Goal: Transaction & Acquisition: Purchase product/service

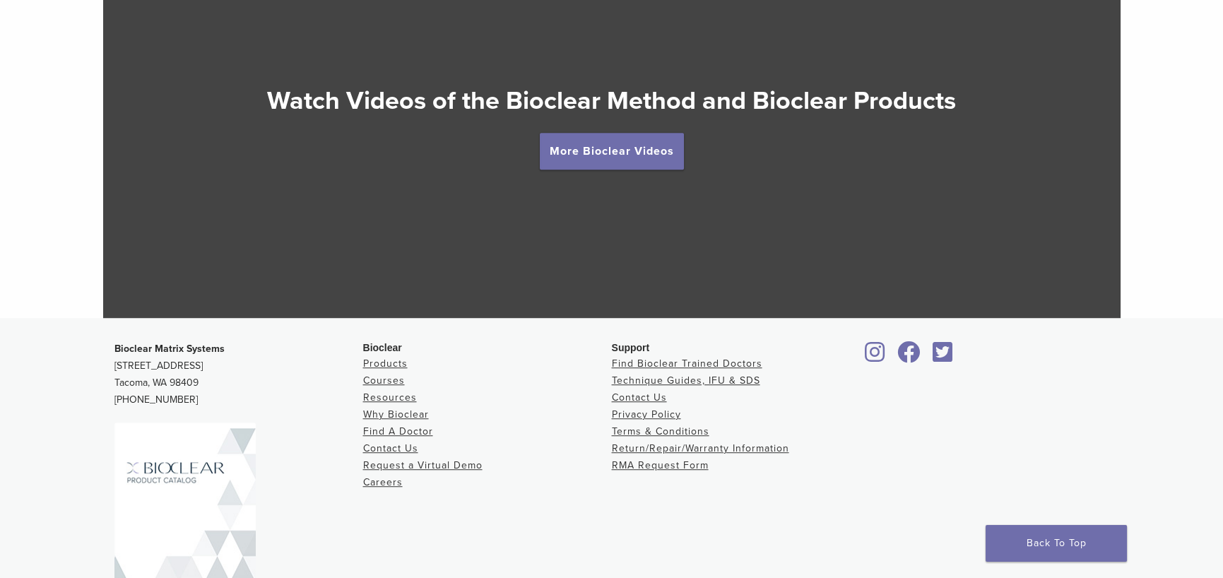
scroll to position [2871, 0]
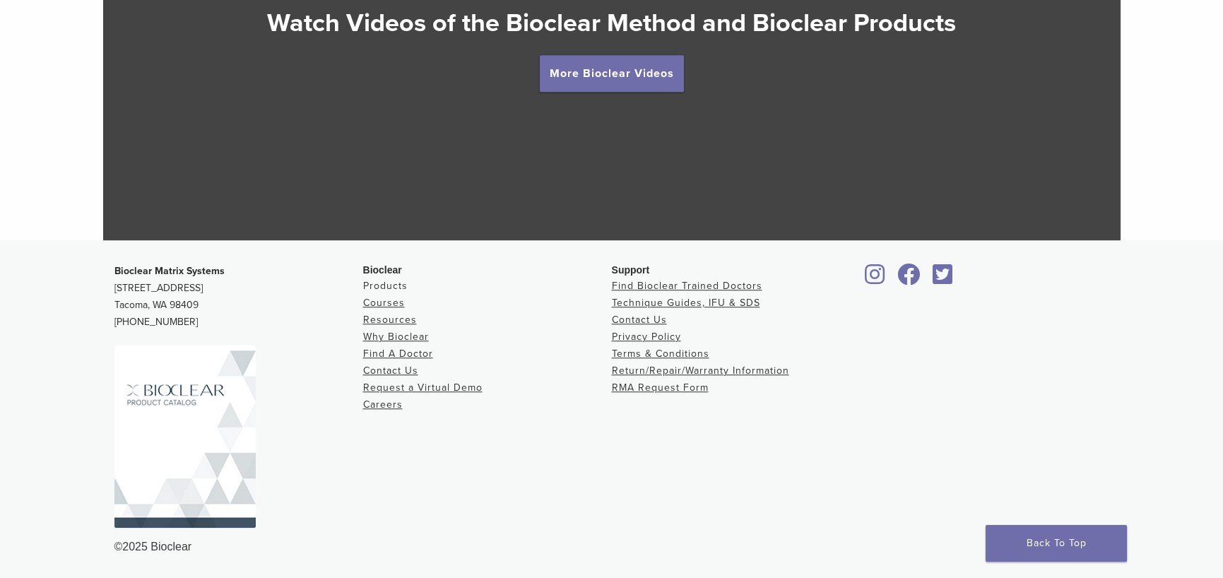
click at [363, 280] on link "Products" at bounding box center [385, 286] width 44 height 12
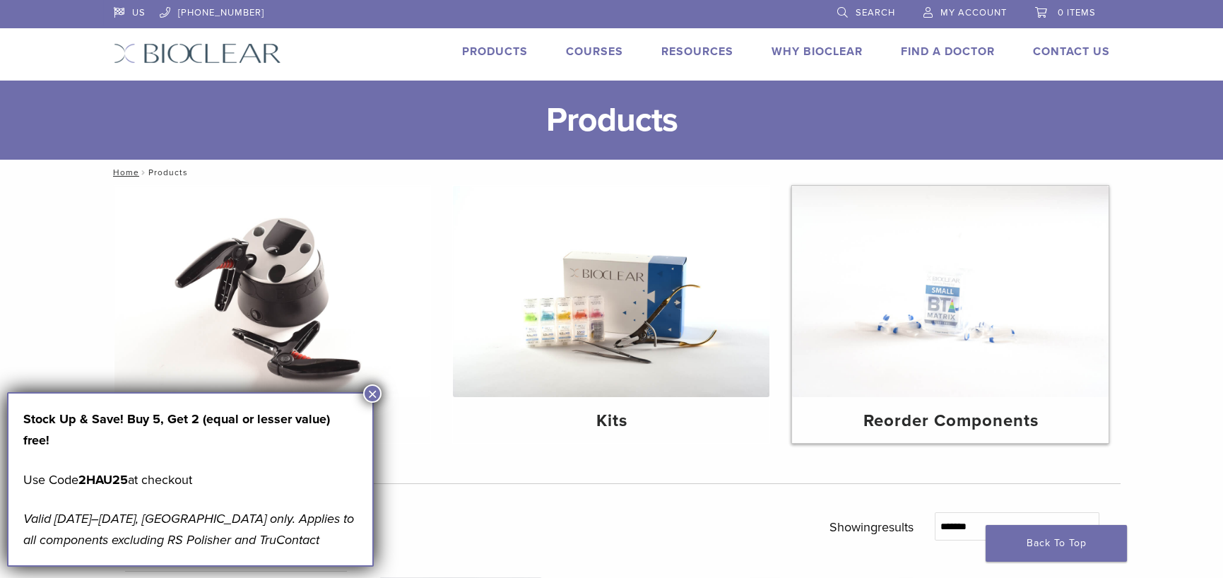
click at [969, 314] on img at bounding box center [950, 291] width 316 height 211
click at [622, 306] on img at bounding box center [611, 291] width 316 height 211
click at [983, 308] on img at bounding box center [950, 291] width 316 height 211
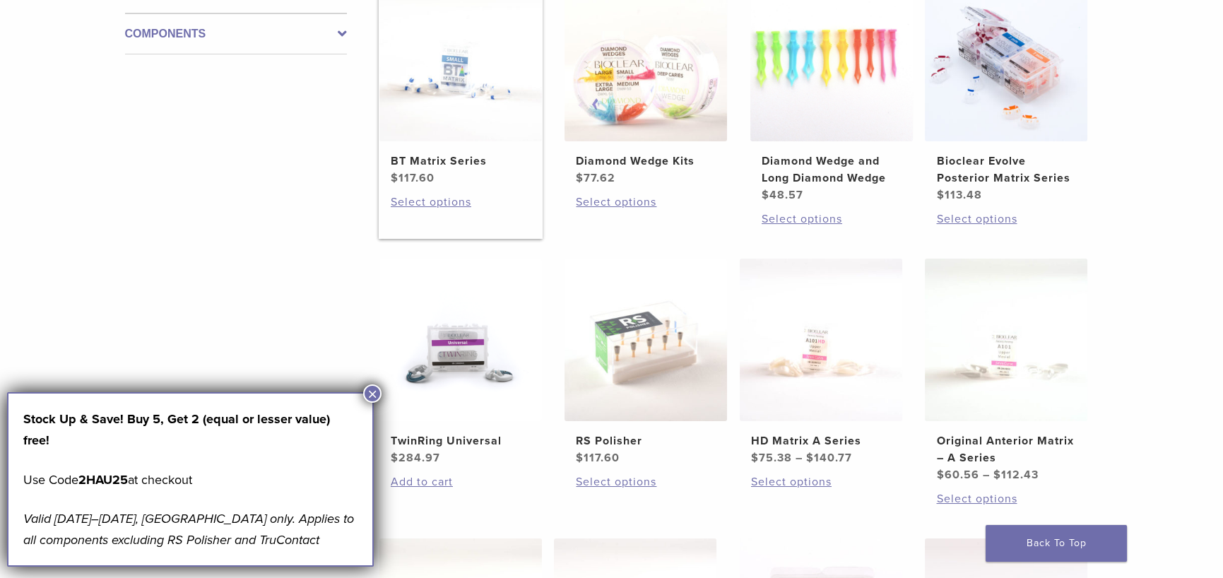
scroll to position [353, 0]
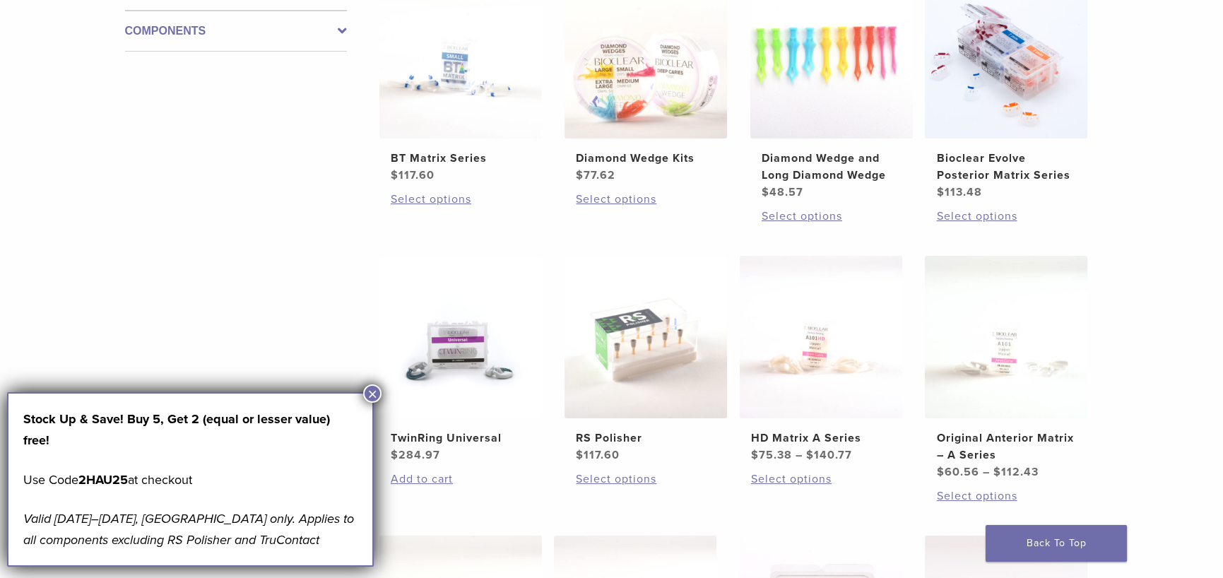
click at [378, 390] on button "×" at bounding box center [372, 393] width 18 height 18
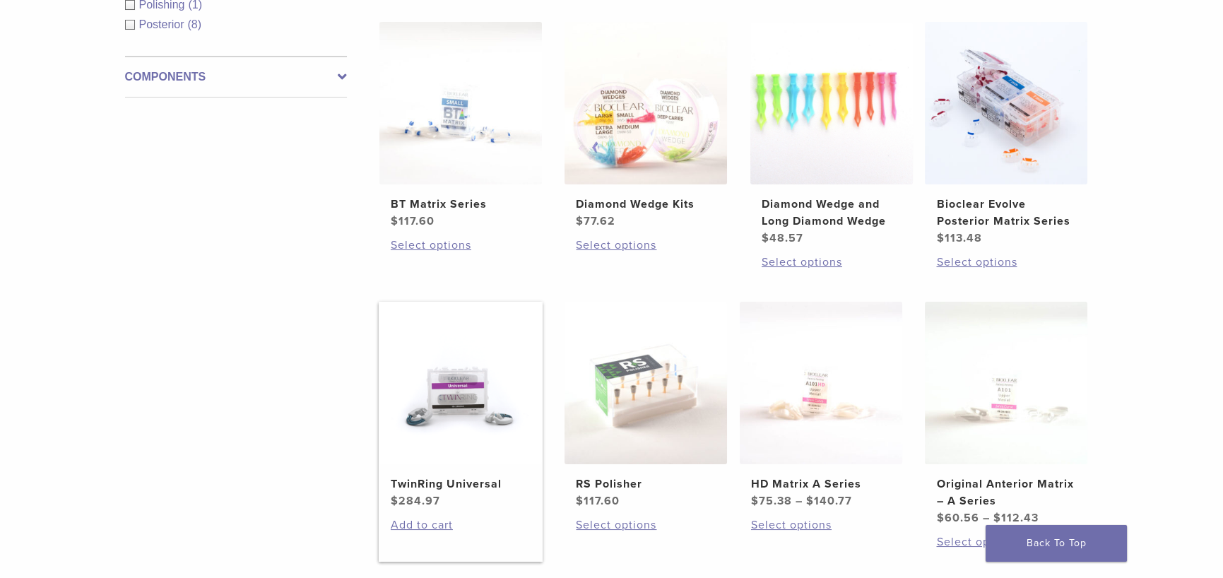
scroll to position [283, 0]
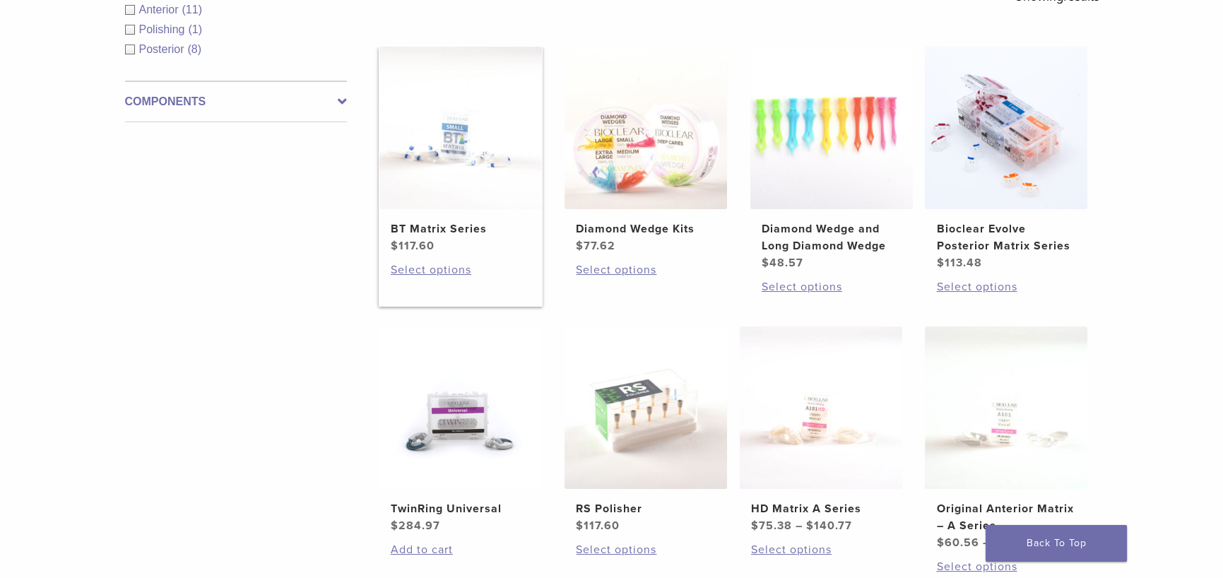
click at [431, 153] on img at bounding box center [460, 128] width 162 height 162
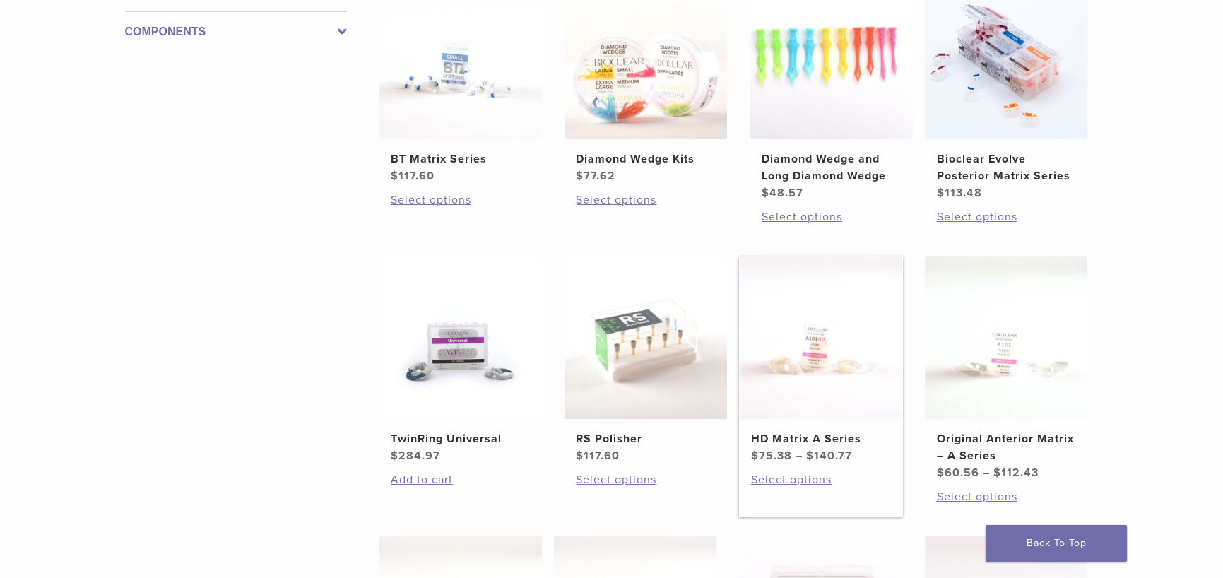
scroll to position [417, 0]
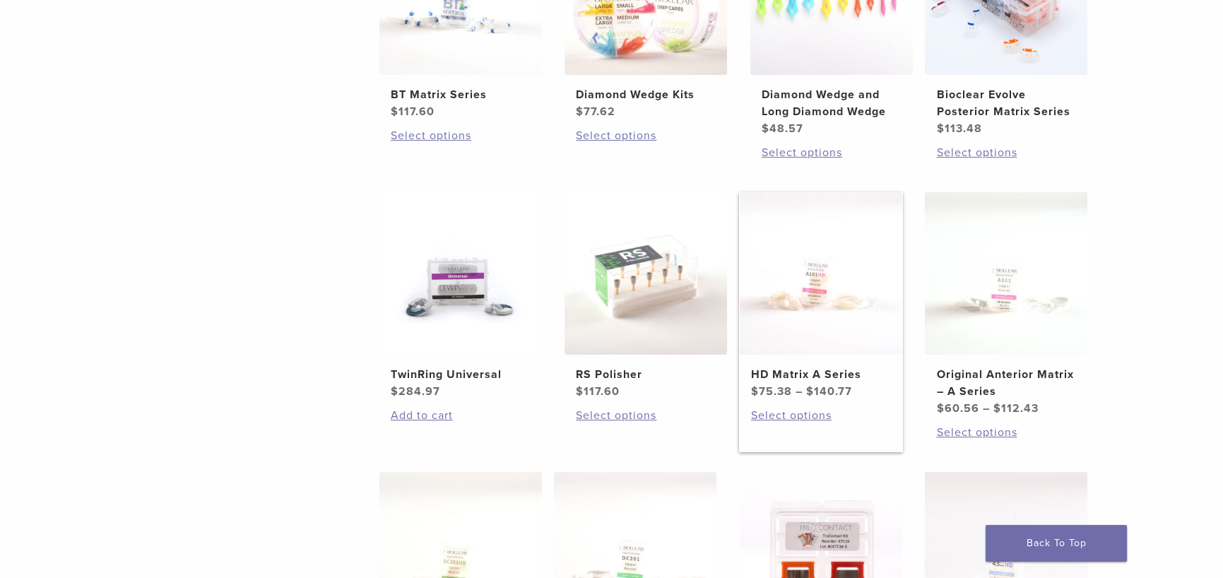
click at [814, 310] on img at bounding box center [821, 273] width 162 height 162
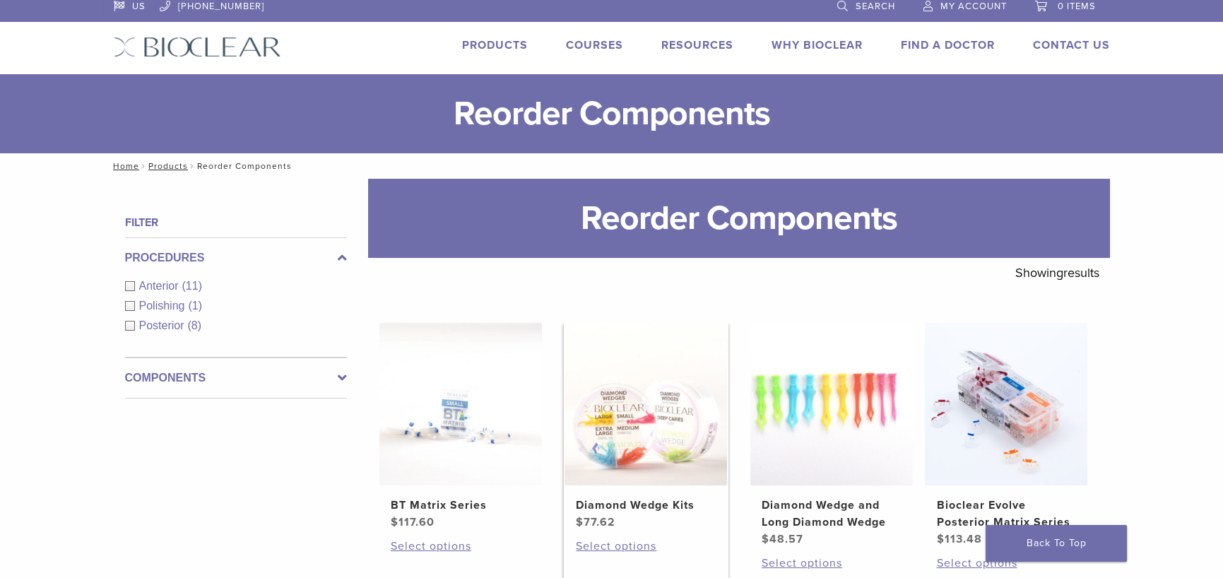
scroll to position [0, 0]
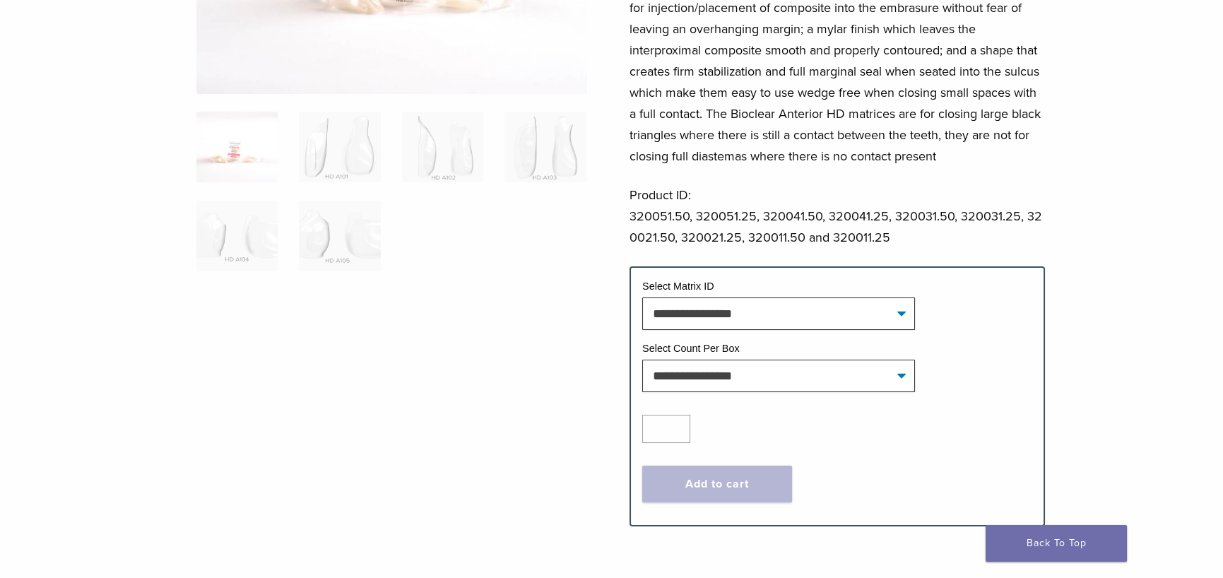
scroll to position [353, 0]
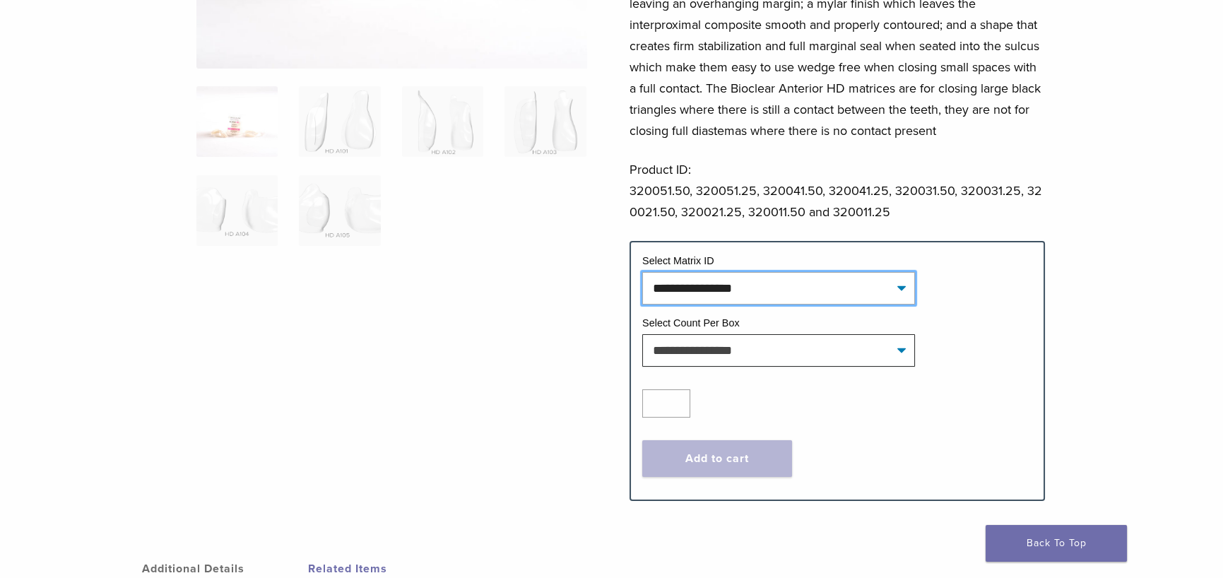
click at [915, 304] on select "**********" at bounding box center [778, 288] width 273 height 32
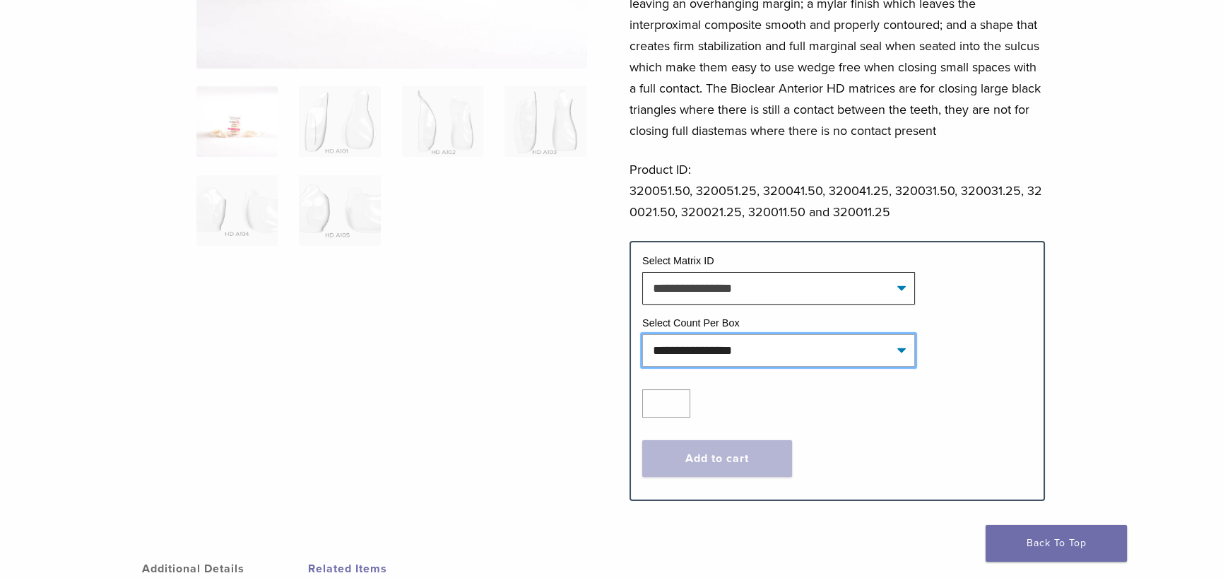
click at [915, 367] on select "**********" at bounding box center [778, 350] width 273 height 32
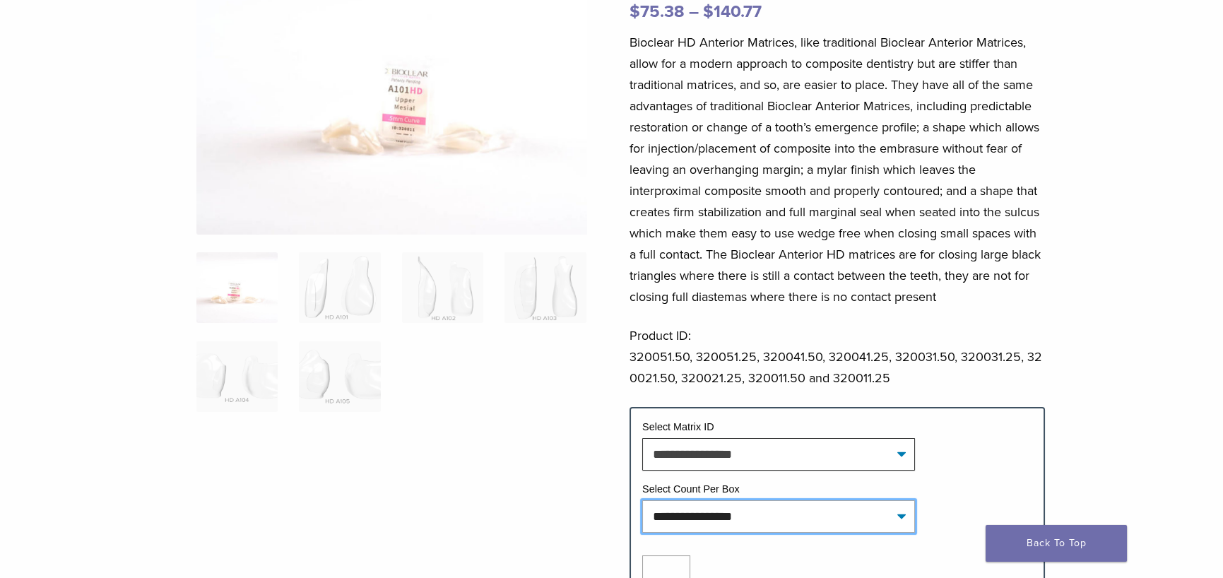
scroll to position [212, 0]
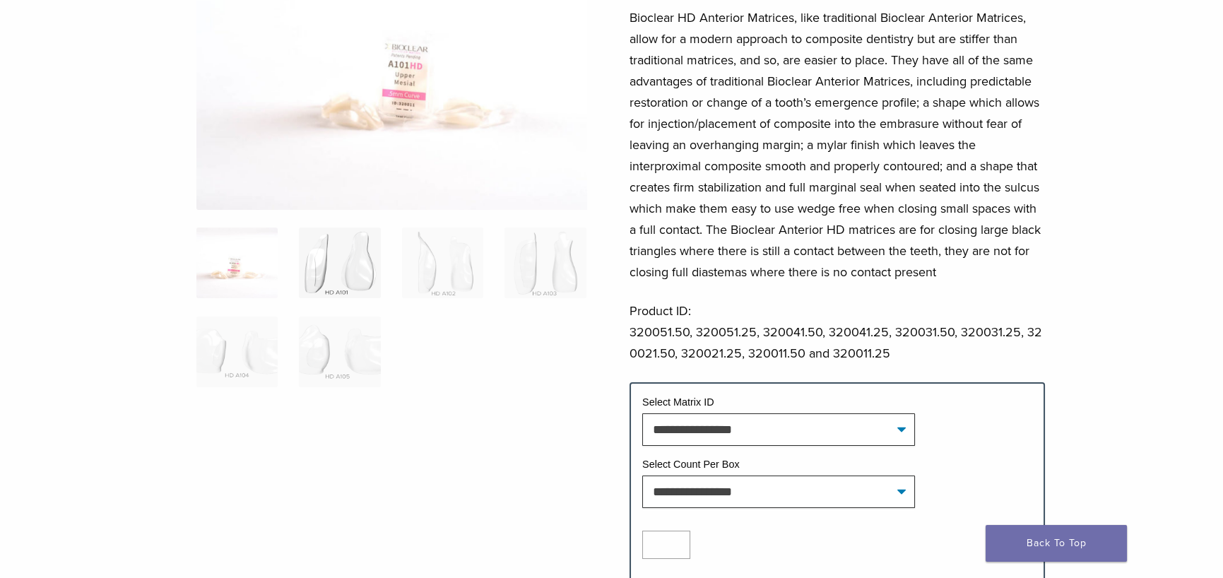
click at [314, 280] on img at bounding box center [339, 262] width 81 height 71
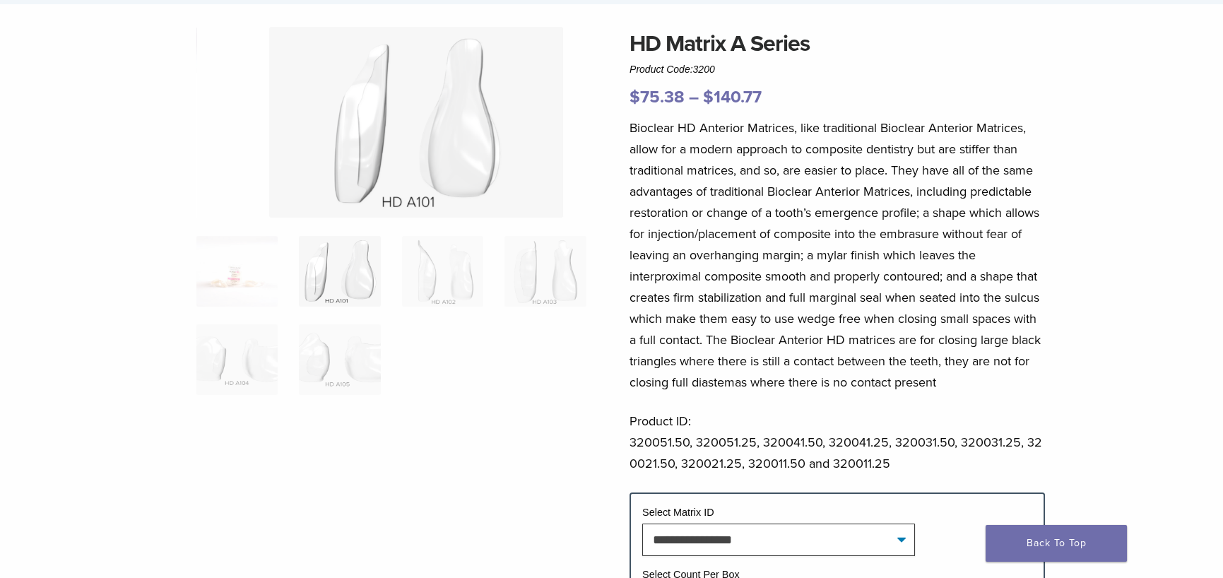
scroll to position [71, 0]
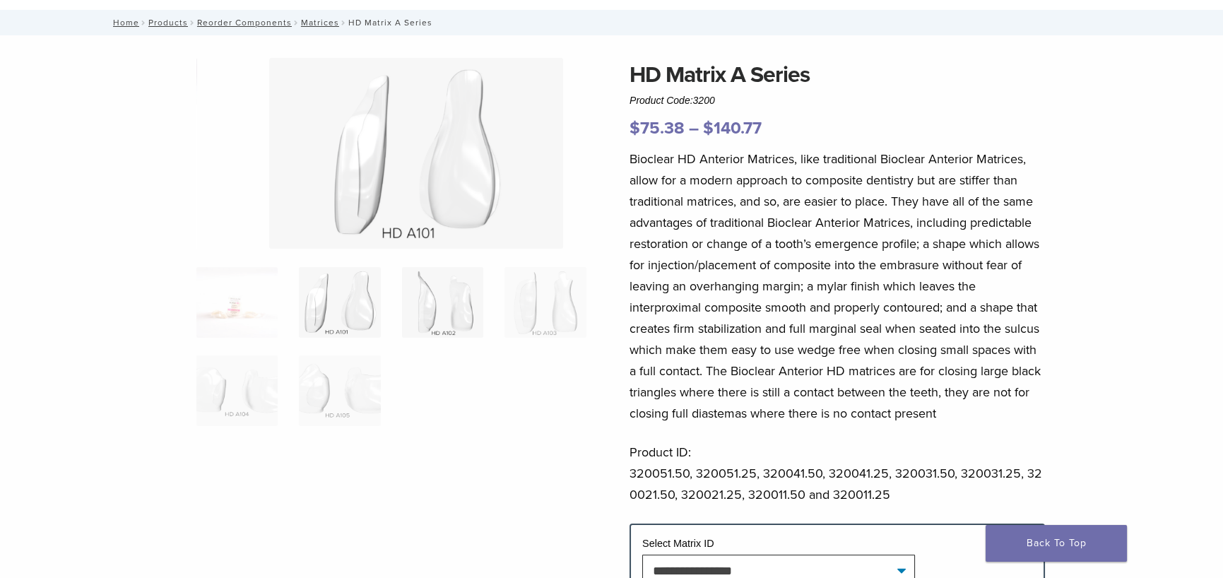
click at [417, 305] on img at bounding box center [442, 302] width 81 height 71
click at [536, 306] on img at bounding box center [544, 302] width 81 height 71
click at [196, 396] on img at bounding box center [236, 390] width 81 height 71
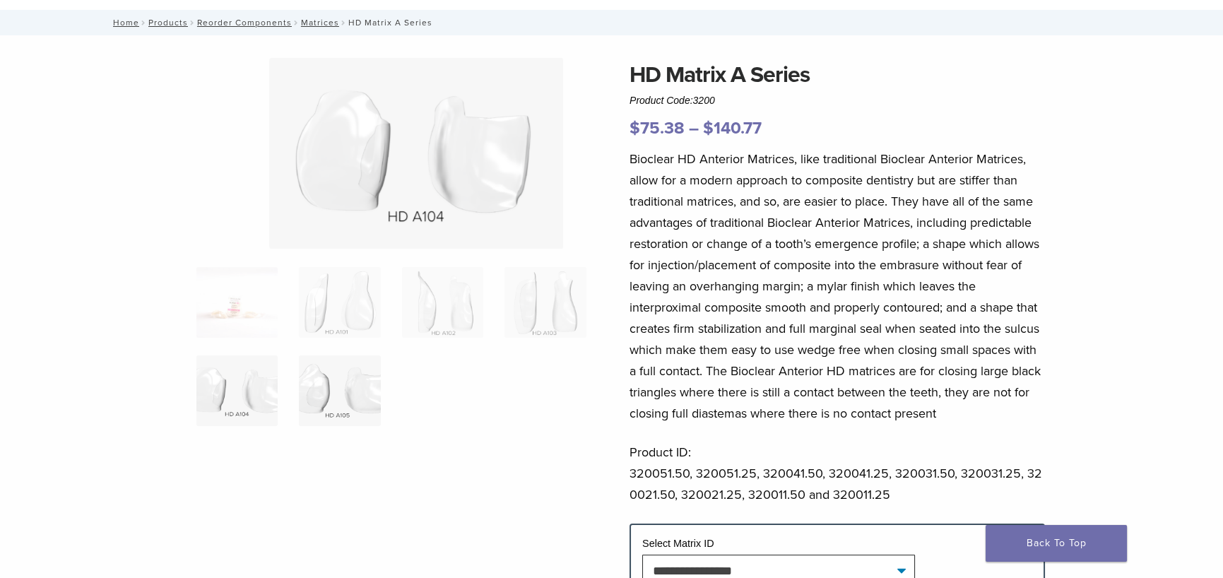
click at [299, 398] on img at bounding box center [339, 390] width 81 height 71
click at [299, 329] on img at bounding box center [339, 302] width 81 height 71
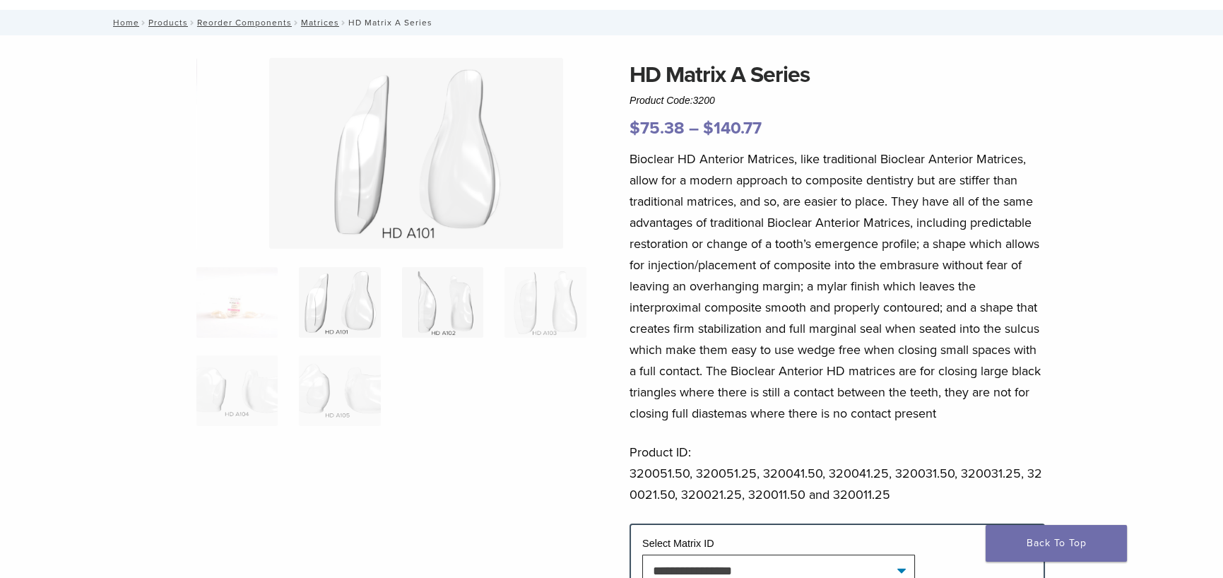
click at [416, 322] on img at bounding box center [442, 302] width 81 height 71
click at [304, 319] on img at bounding box center [339, 302] width 81 height 71
click at [422, 309] on img at bounding box center [442, 302] width 81 height 71
click at [544, 306] on img at bounding box center [544, 302] width 81 height 71
click at [417, 315] on img at bounding box center [442, 302] width 81 height 71
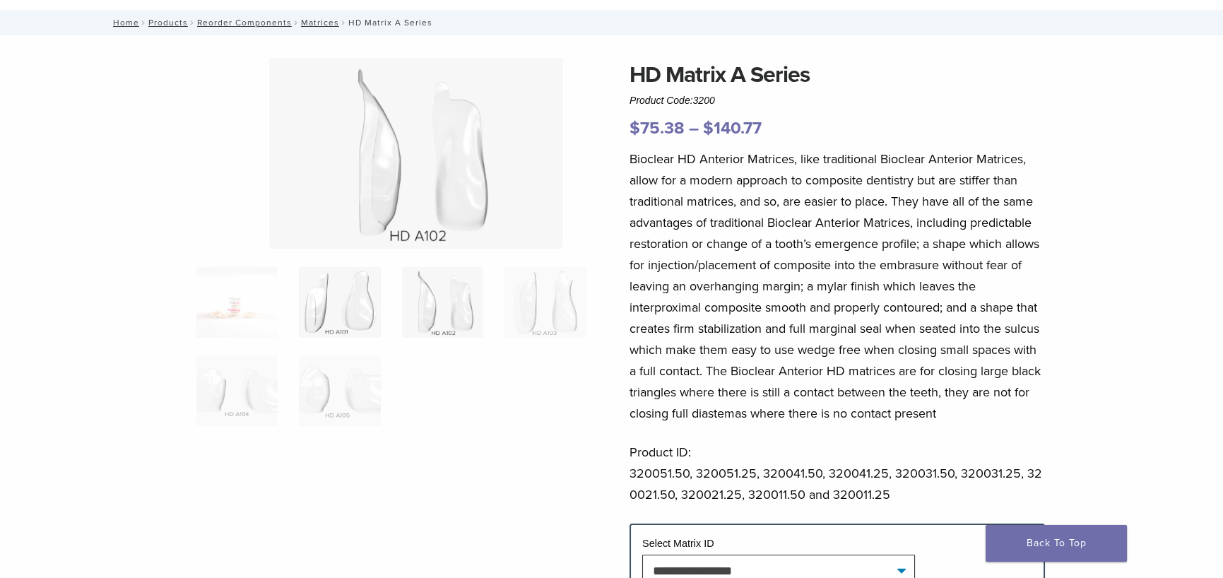
click at [310, 317] on img at bounding box center [339, 302] width 81 height 71
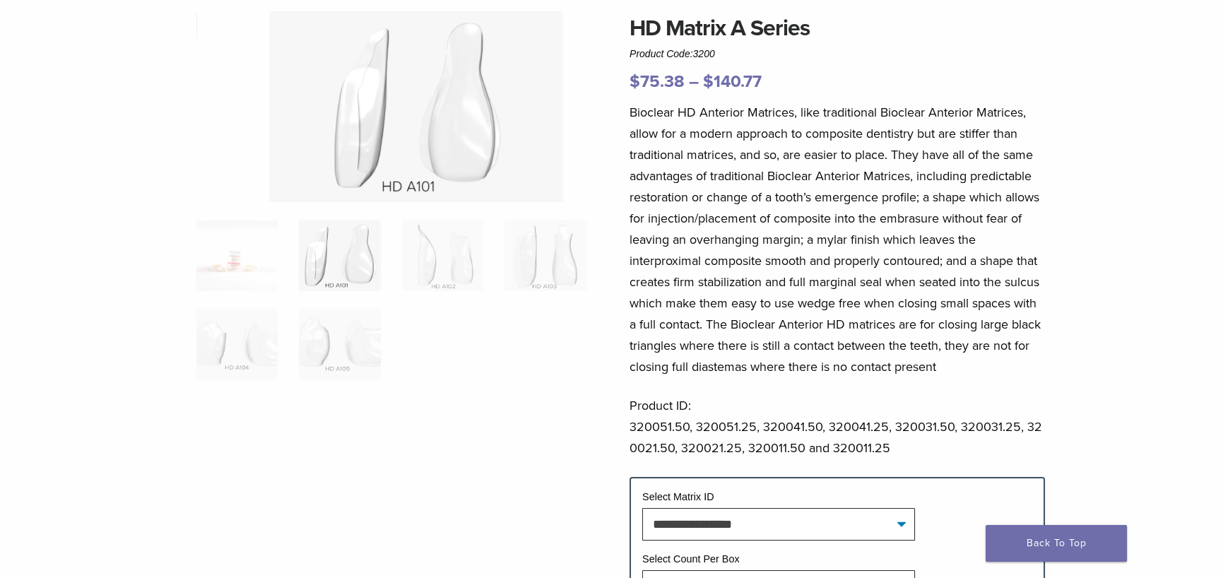
scroll to position [47, 0]
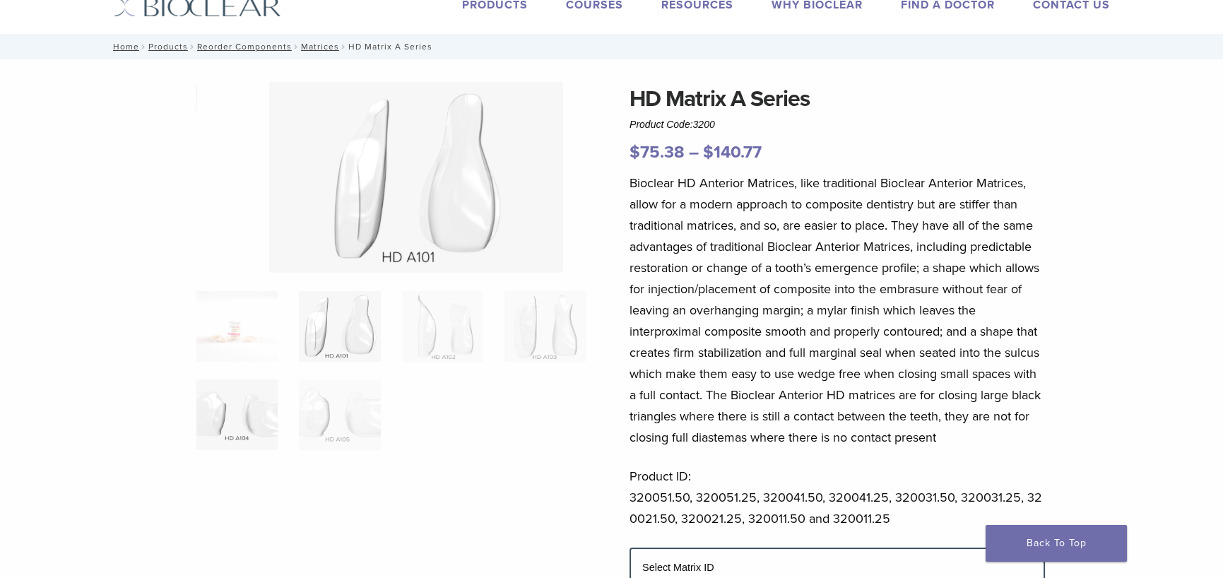
click at [196, 428] on img at bounding box center [236, 414] width 81 height 71
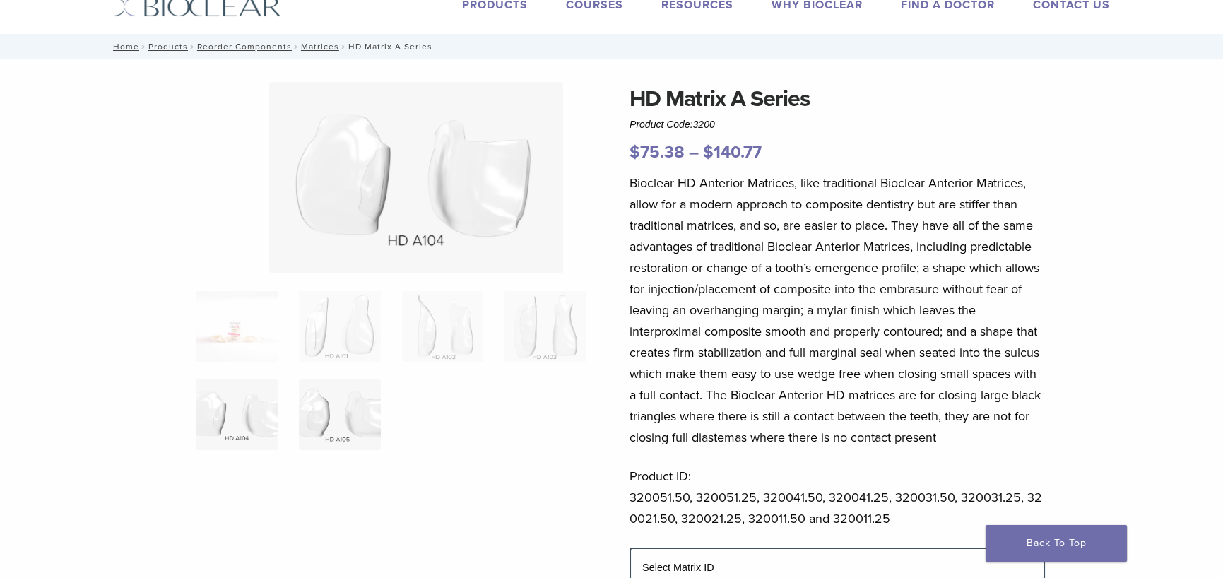
click at [299, 427] on img at bounding box center [339, 414] width 81 height 71
click at [204, 423] on img at bounding box center [236, 414] width 81 height 71
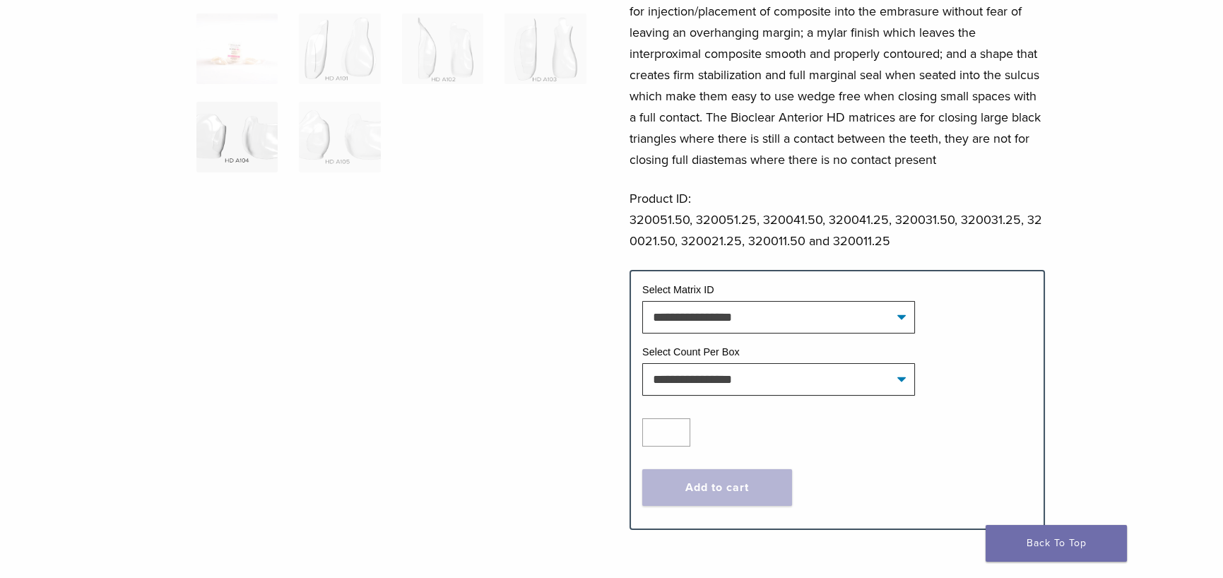
scroll to position [329, 0]
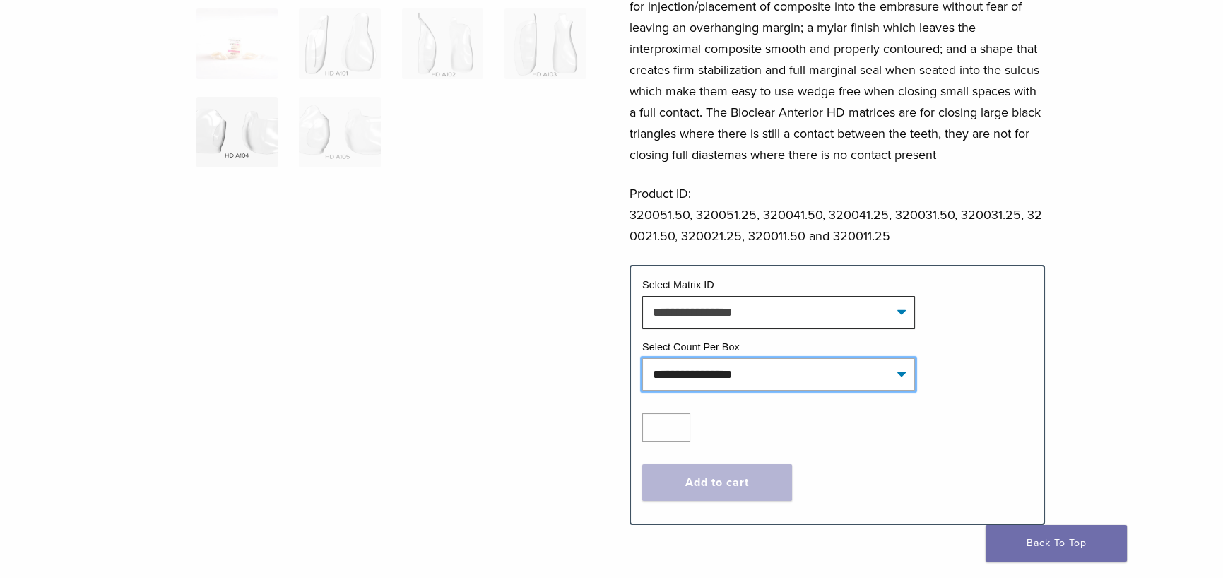
click at [915, 391] on select "**********" at bounding box center [778, 374] width 273 height 32
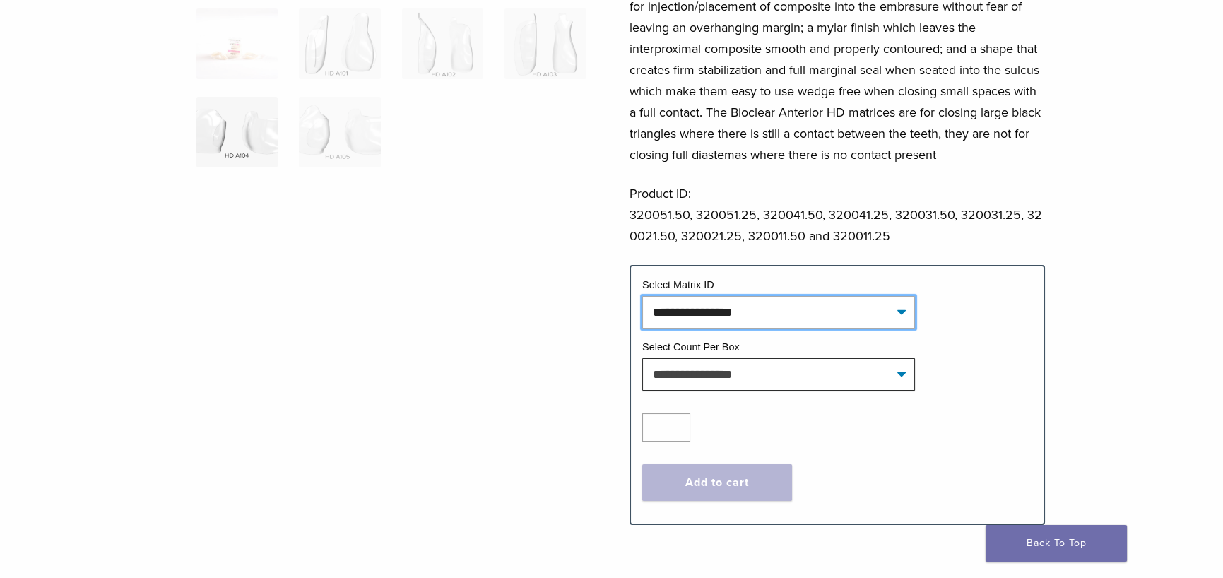
click at [915, 328] on select "**********" at bounding box center [778, 312] width 273 height 32
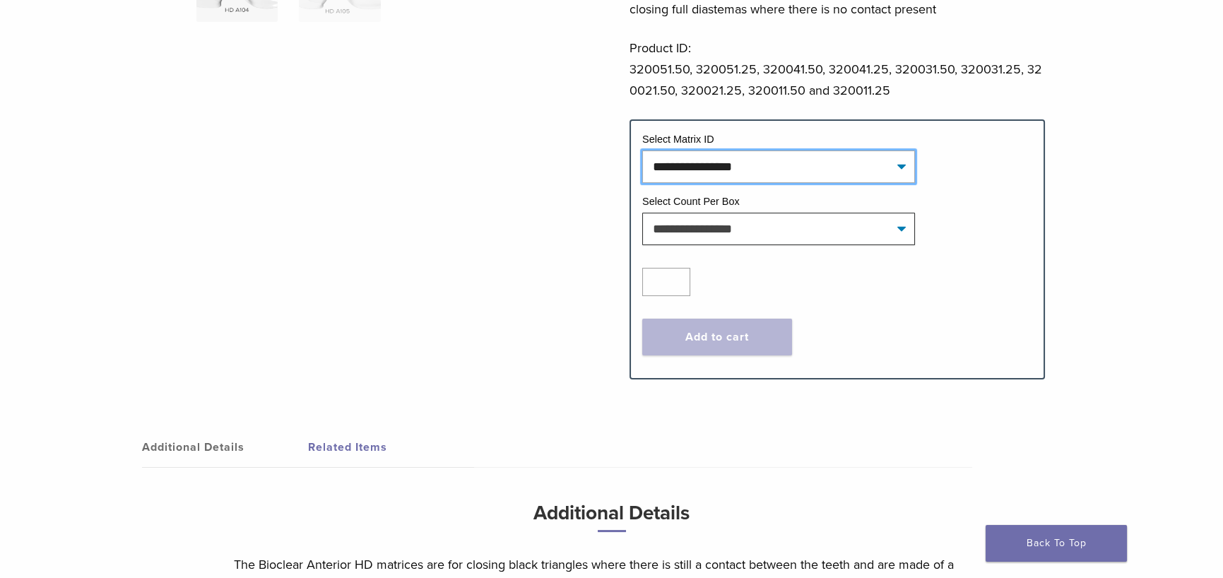
scroll to position [470, 0]
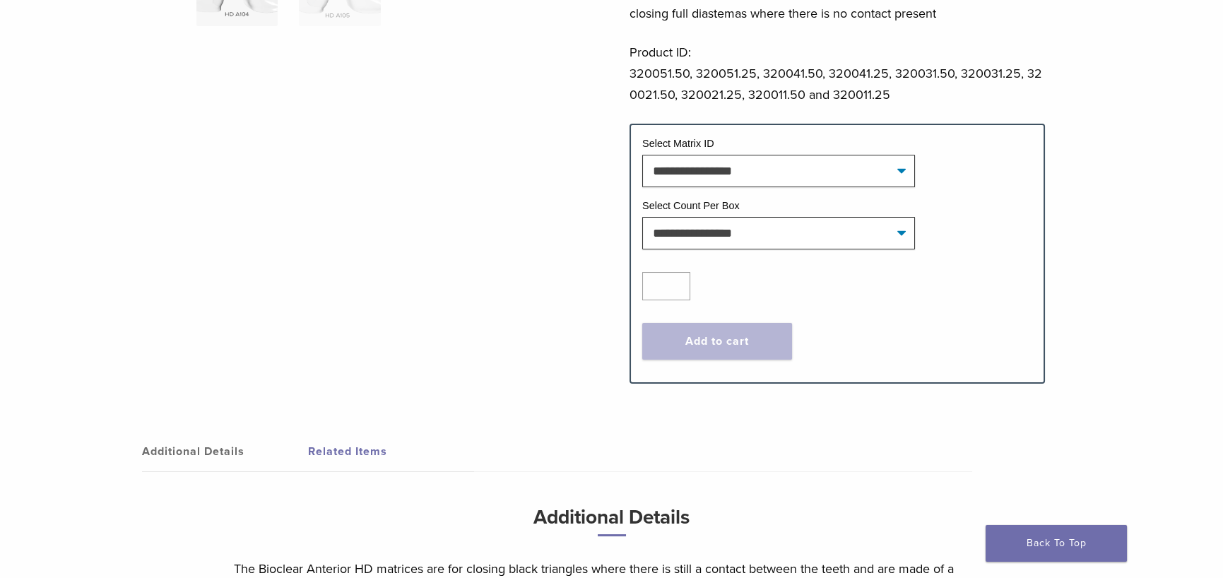
click at [308, 471] on link "Related Items" at bounding box center [391, 452] width 166 height 40
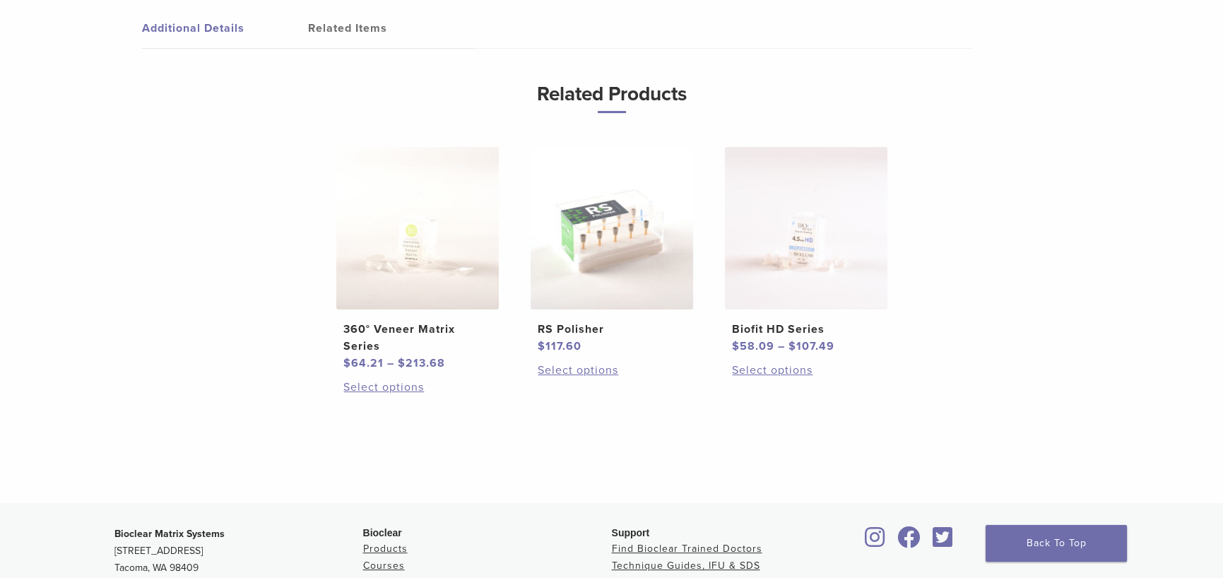
scroll to position [894, 0]
click at [800, 292] on img at bounding box center [806, 227] width 162 height 162
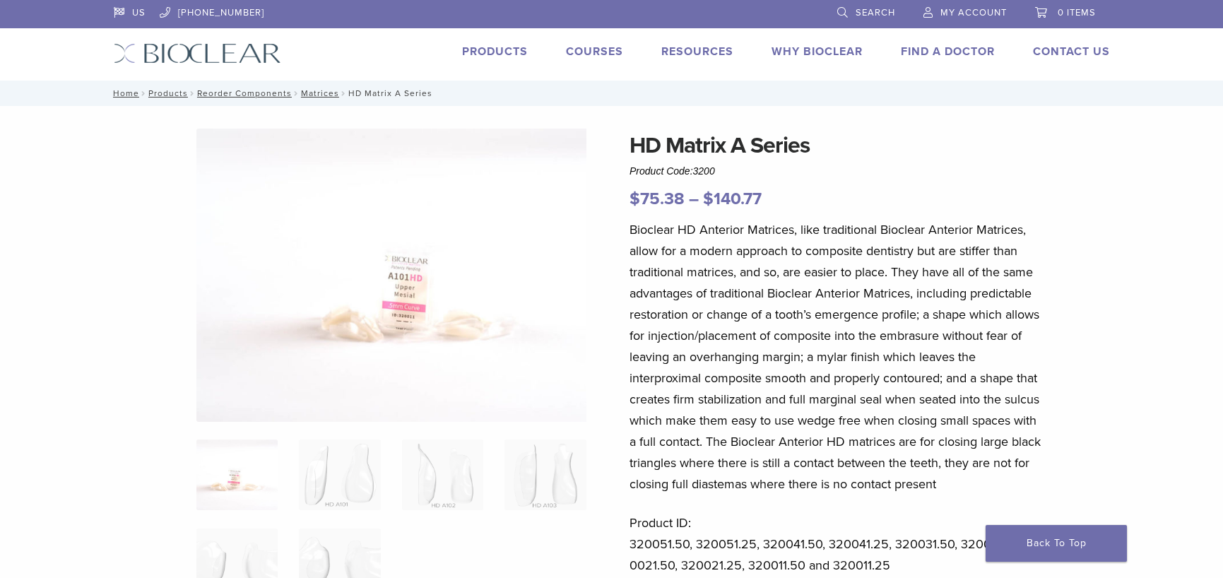
scroll to position [894, 0]
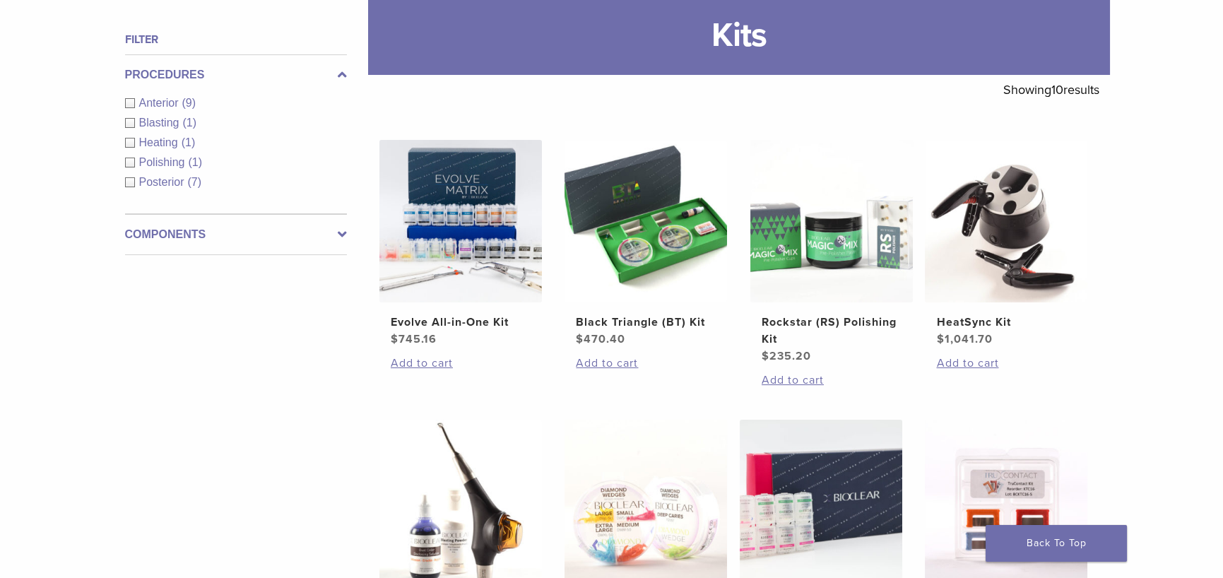
scroll to position [212, 0]
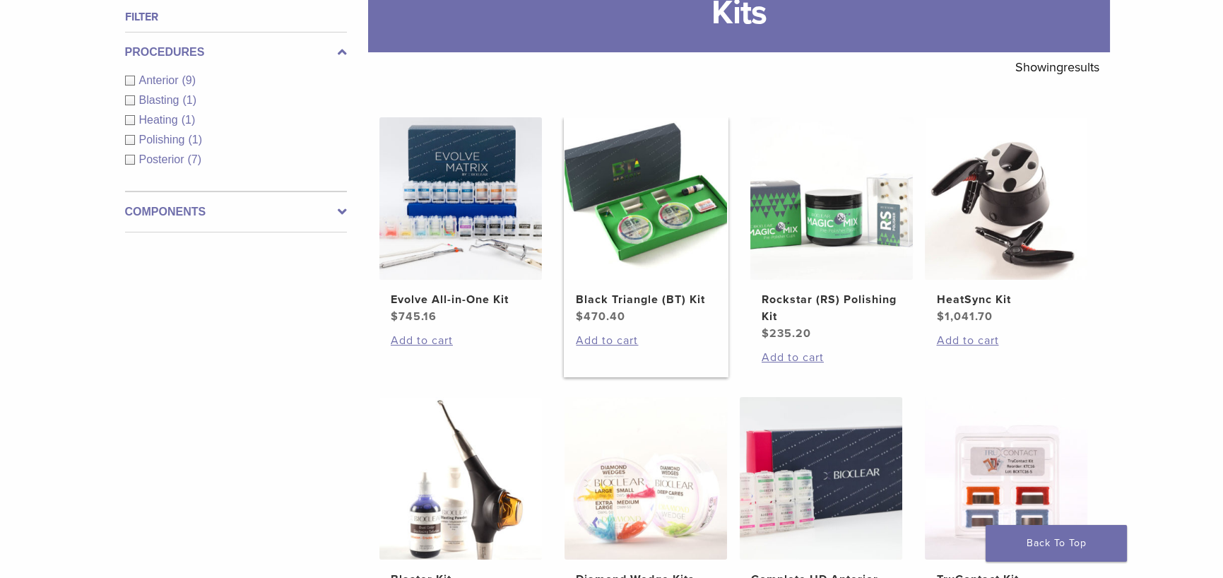
click at [637, 247] on img at bounding box center [645, 198] width 162 height 162
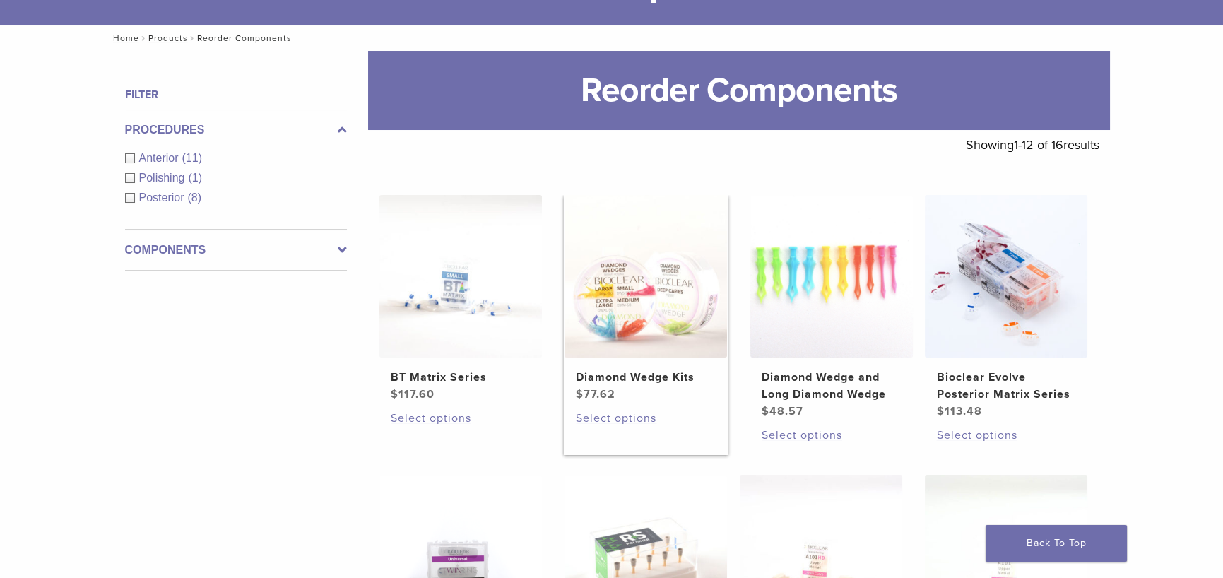
scroll to position [212, 0]
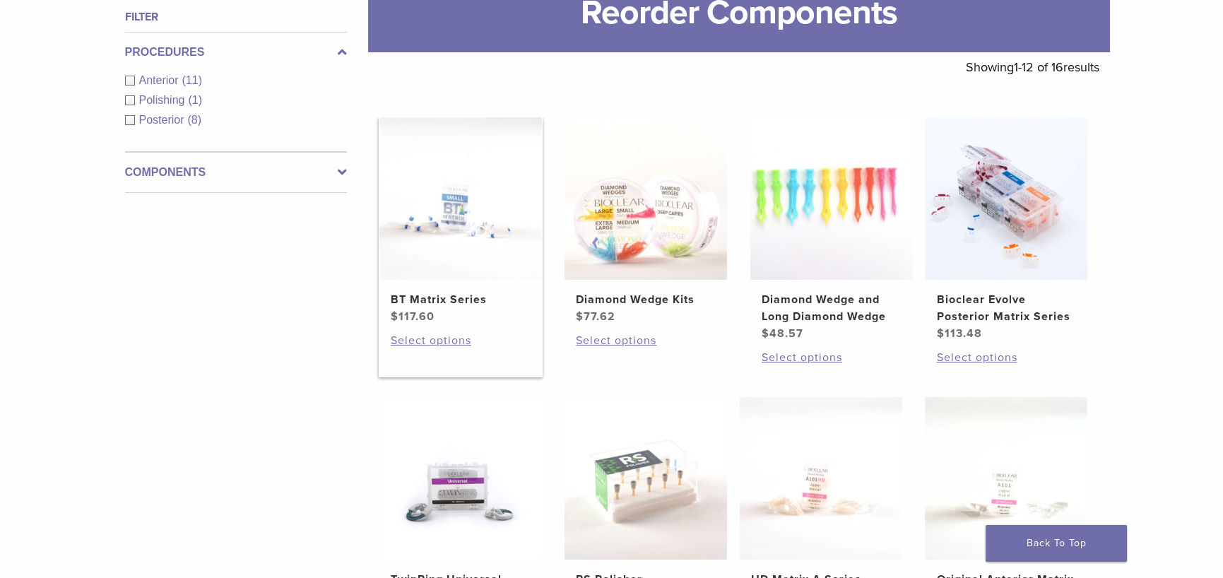
click at [406, 308] on h2 "BT Matrix Series" at bounding box center [461, 299] width 140 height 17
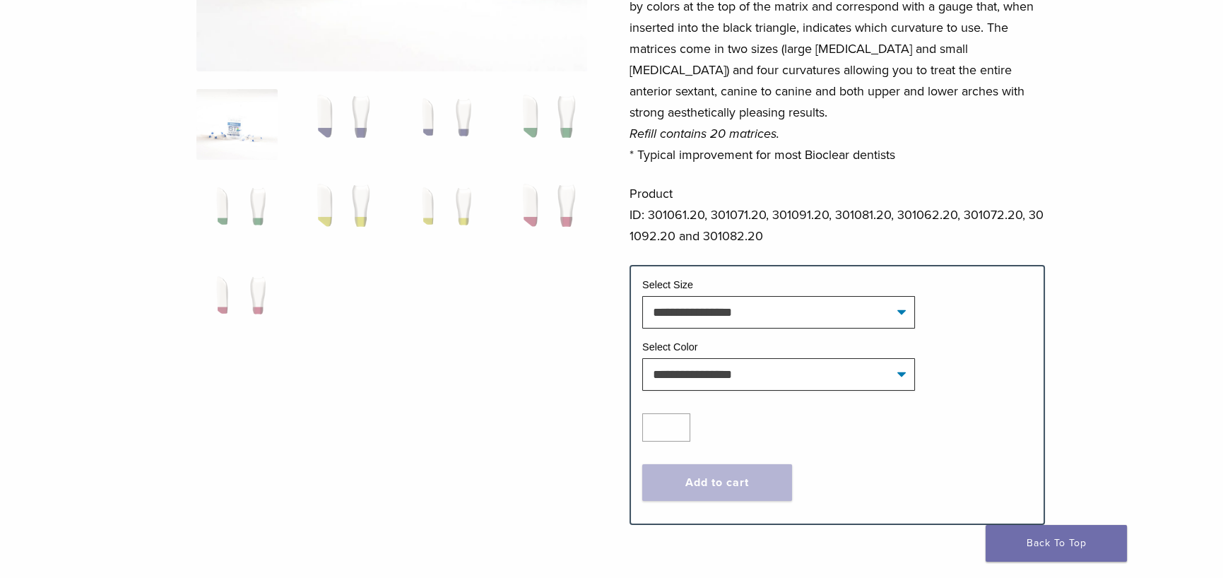
scroll to position [353, 0]
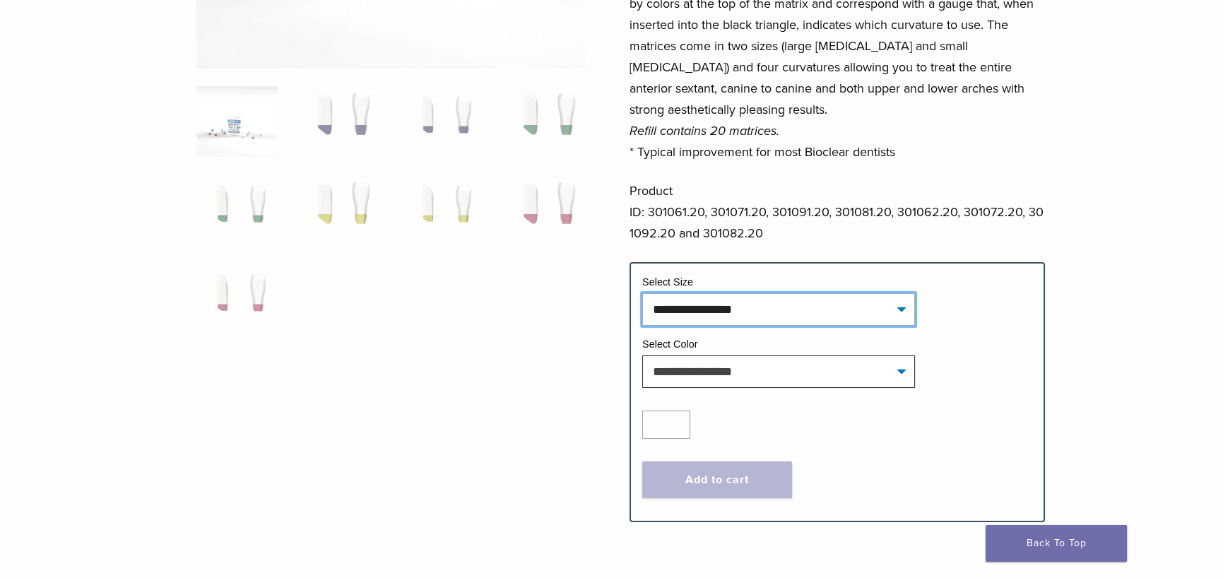
click at [915, 326] on select "**********" at bounding box center [778, 309] width 273 height 32
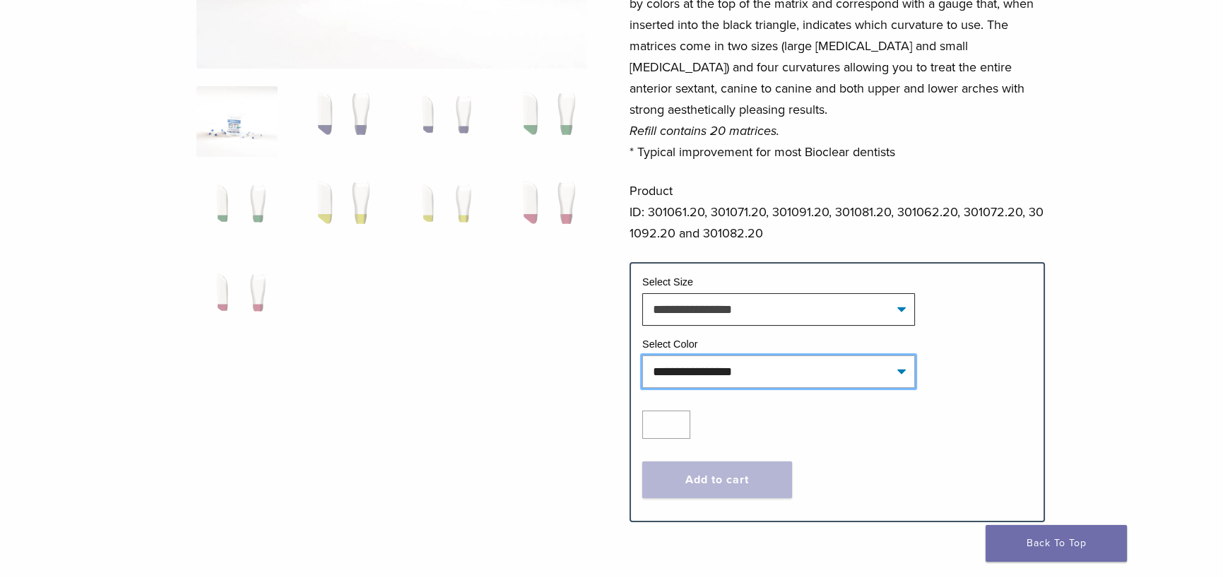
click at [915, 388] on select "**********" at bounding box center [778, 371] width 273 height 32
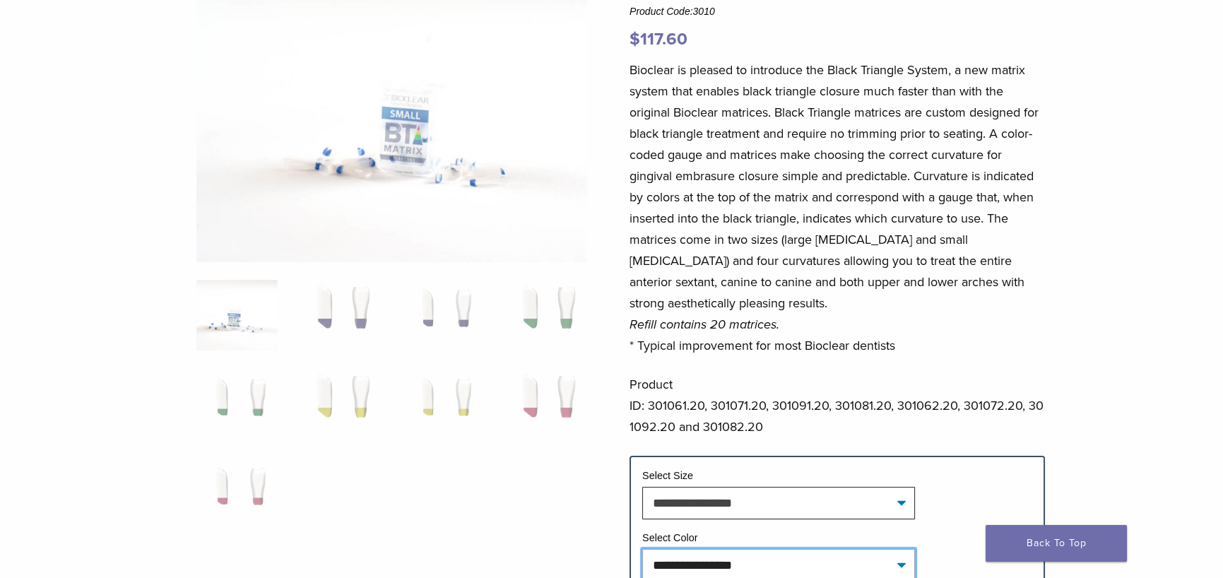
scroll to position [212, 0]
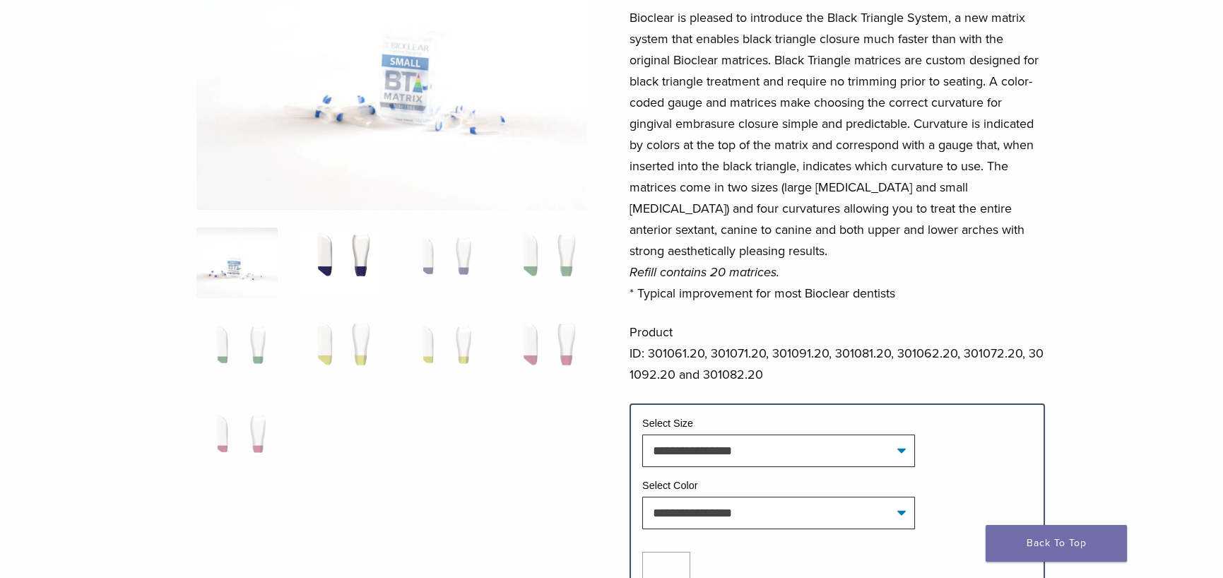
click at [312, 262] on img at bounding box center [339, 262] width 81 height 71
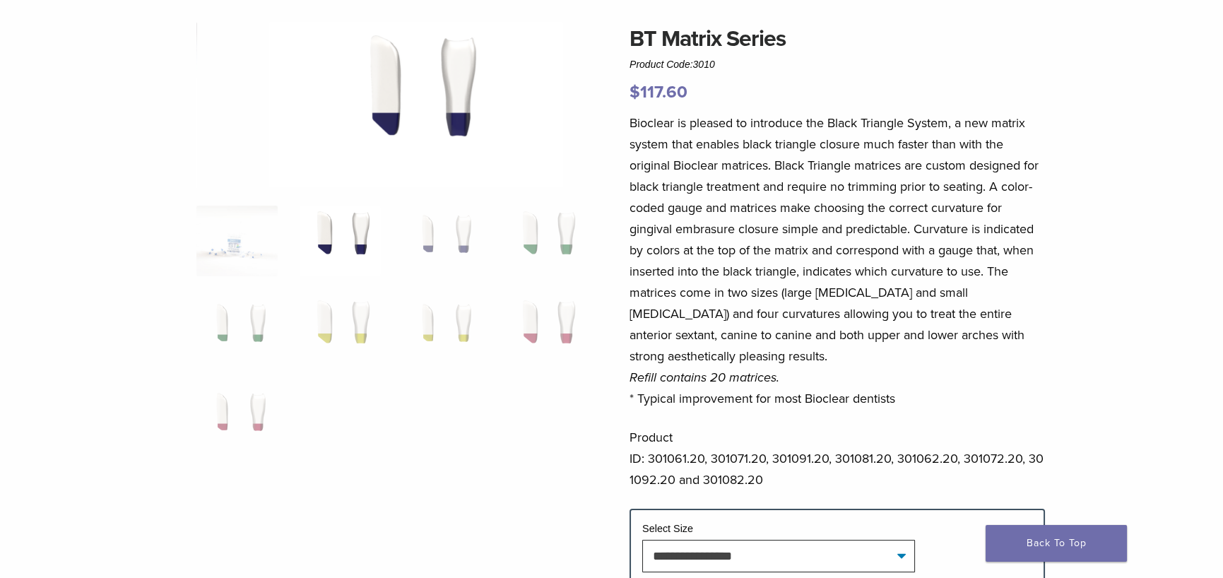
scroll to position [71, 0]
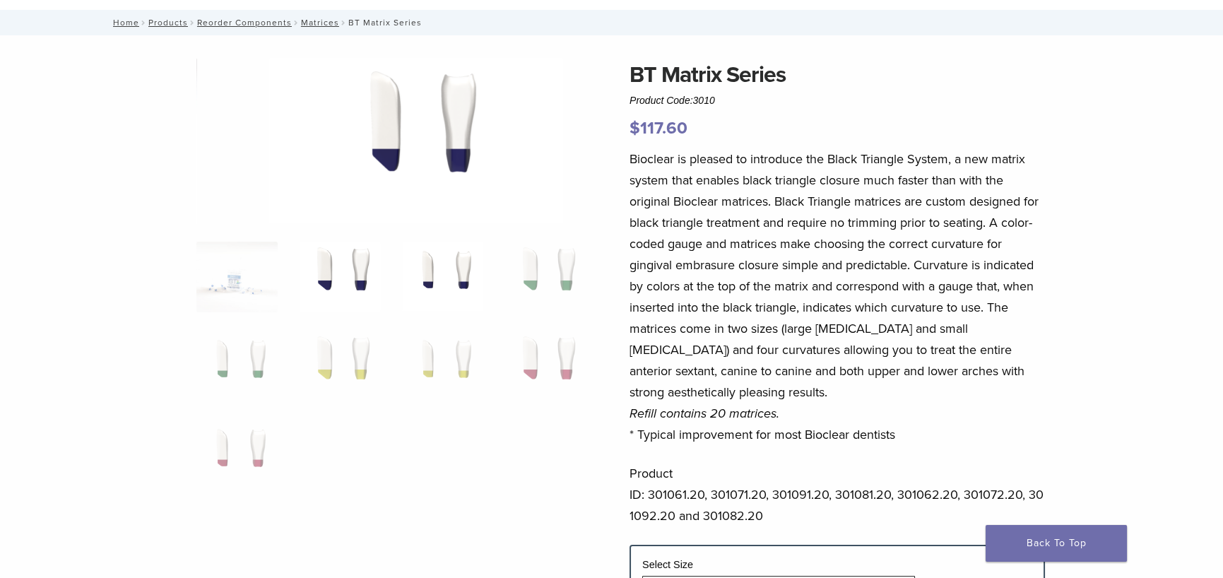
click at [432, 276] on img at bounding box center [442, 277] width 81 height 71
click at [544, 271] on img at bounding box center [544, 277] width 81 height 71
click at [202, 370] on img at bounding box center [236, 366] width 81 height 71
click at [307, 367] on img at bounding box center [339, 366] width 81 height 71
click at [429, 362] on img at bounding box center [442, 366] width 81 height 71
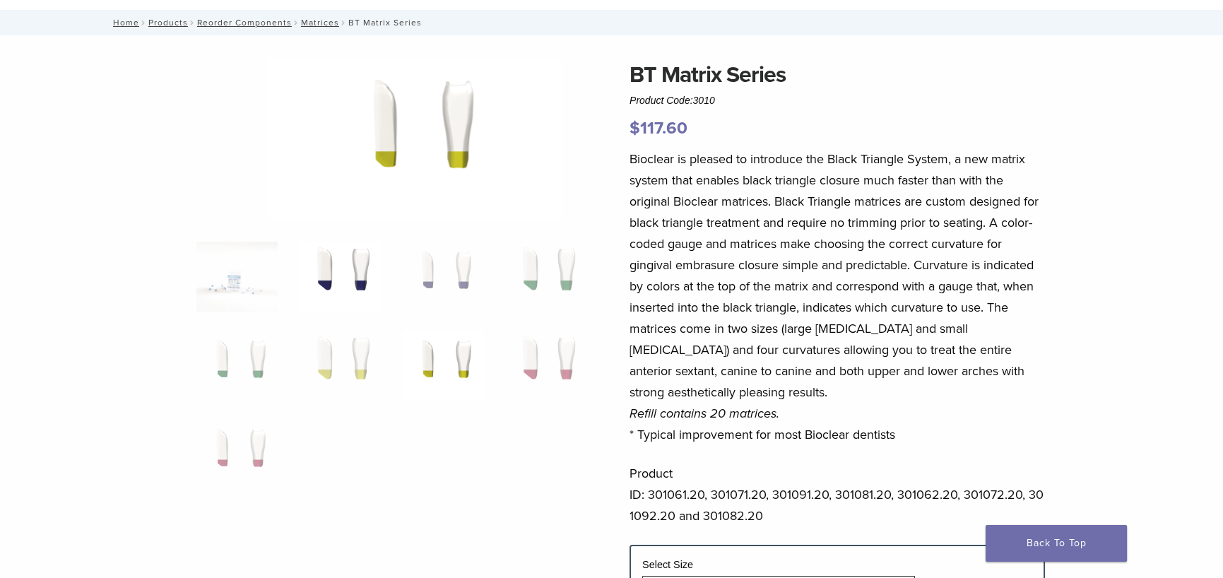
click at [303, 283] on img at bounding box center [339, 277] width 81 height 71
click at [425, 275] on img at bounding box center [442, 277] width 81 height 71
click at [543, 275] on img at bounding box center [544, 277] width 81 height 71
click at [328, 274] on img at bounding box center [339, 277] width 81 height 71
click at [438, 276] on img at bounding box center [442, 277] width 81 height 71
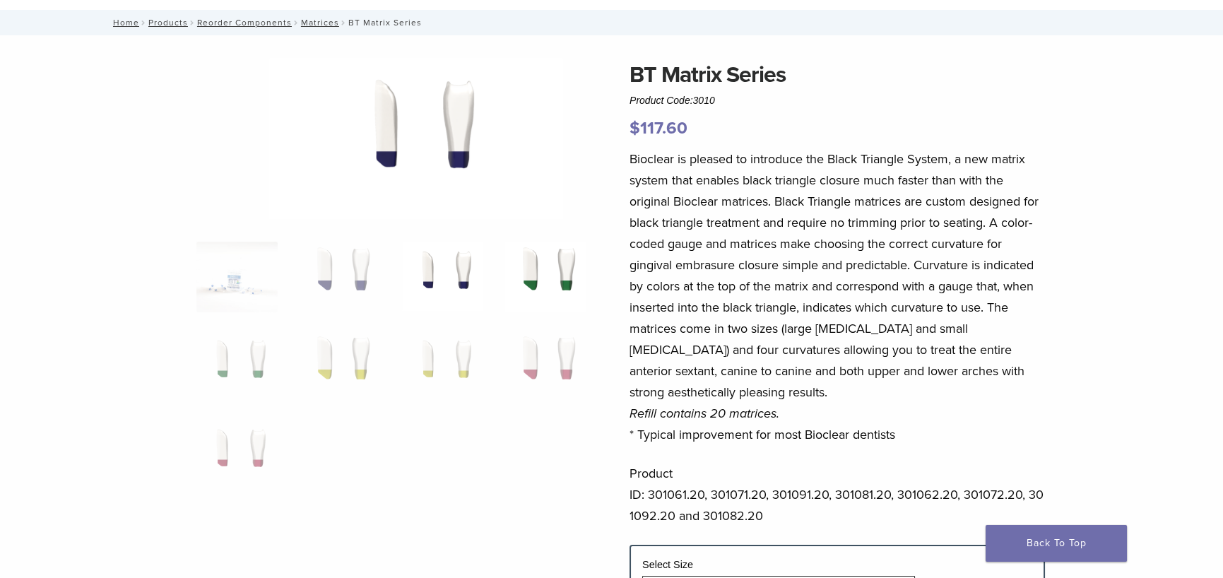
click at [528, 278] on img at bounding box center [544, 277] width 81 height 71
click at [203, 360] on img at bounding box center [236, 366] width 81 height 71
click at [317, 362] on img at bounding box center [339, 366] width 81 height 71
click at [415, 368] on img at bounding box center [442, 366] width 81 height 71
click at [545, 363] on img at bounding box center [544, 366] width 81 height 71
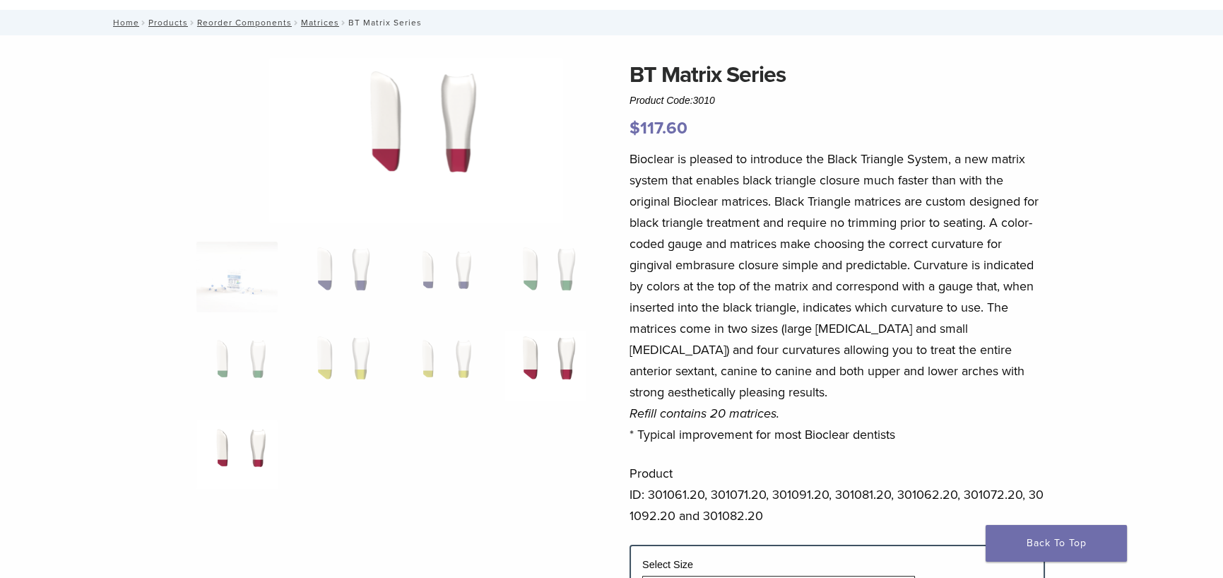
click at [205, 457] on img at bounding box center [236, 455] width 81 height 71
click at [315, 276] on img at bounding box center [339, 277] width 81 height 71
click at [431, 277] on img at bounding box center [442, 277] width 81 height 71
click at [537, 273] on img at bounding box center [544, 277] width 81 height 71
click at [204, 375] on img at bounding box center [236, 366] width 81 height 71
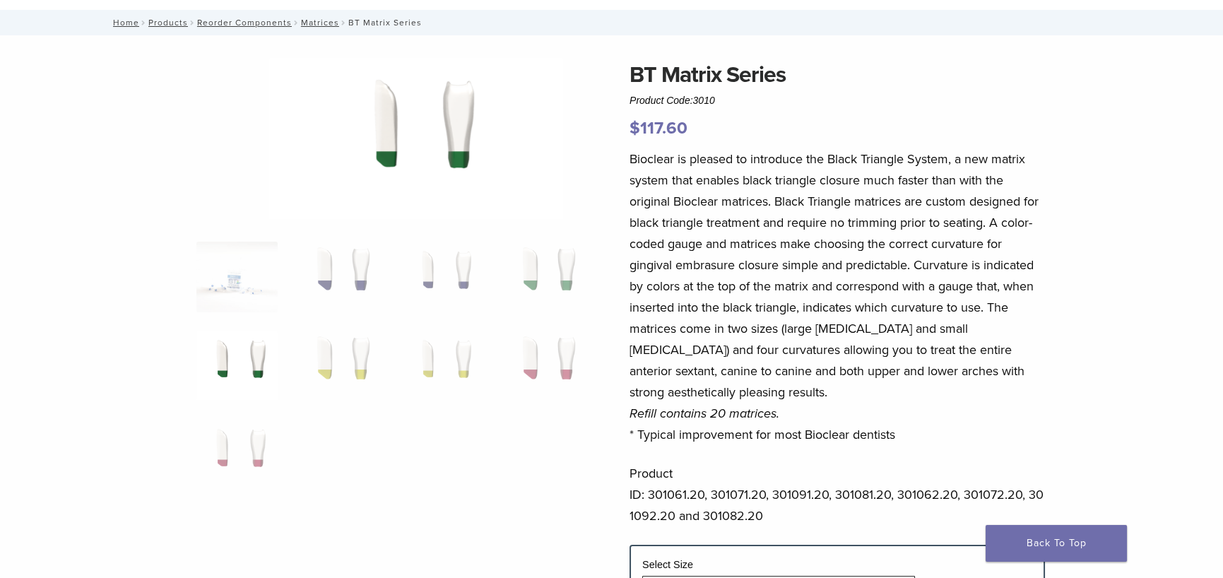
click at [359, 280] on ol at bounding box center [391, 375] width 411 height 267
click at [413, 274] on img at bounding box center [442, 277] width 81 height 71
click at [551, 275] on img at bounding box center [544, 277] width 81 height 71
click at [417, 280] on img at bounding box center [442, 277] width 81 height 71
click at [533, 283] on img at bounding box center [544, 277] width 81 height 71
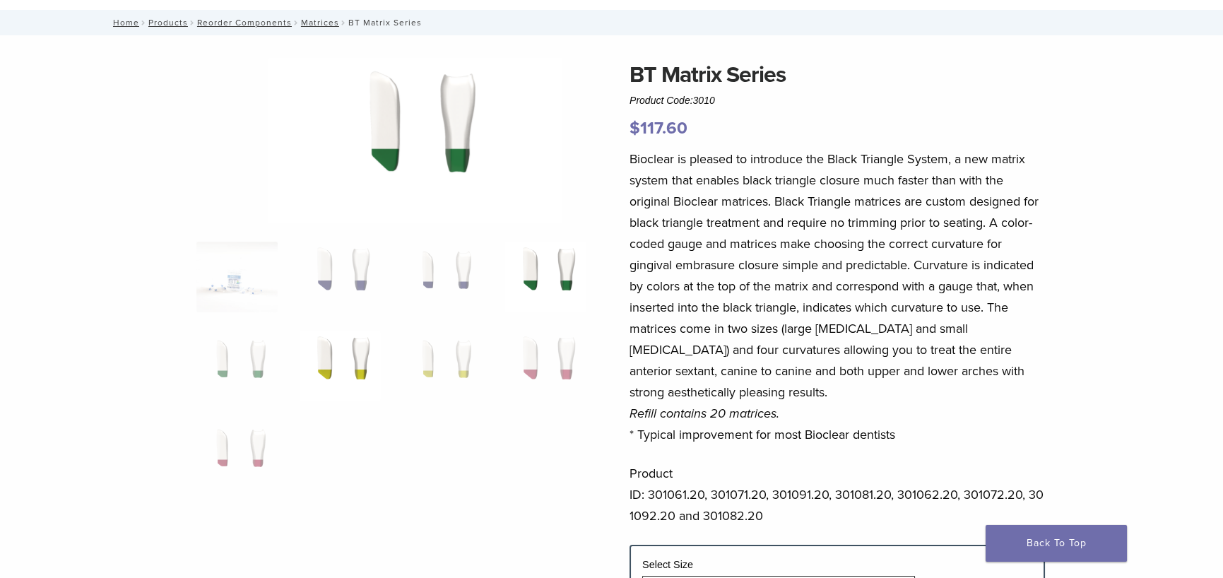
click at [324, 367] on img at bounding box center [339, 366] width 81 height 71
click at [526, 364] on img at bounding box center [544, 366] width 81 height 71
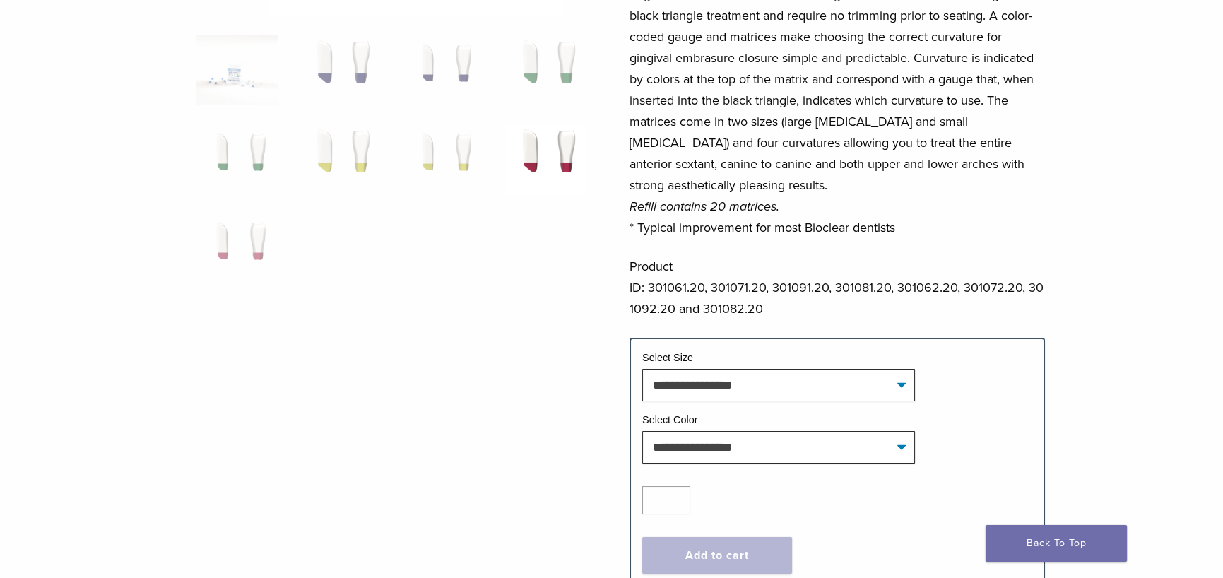
scroll to position [283, 0]
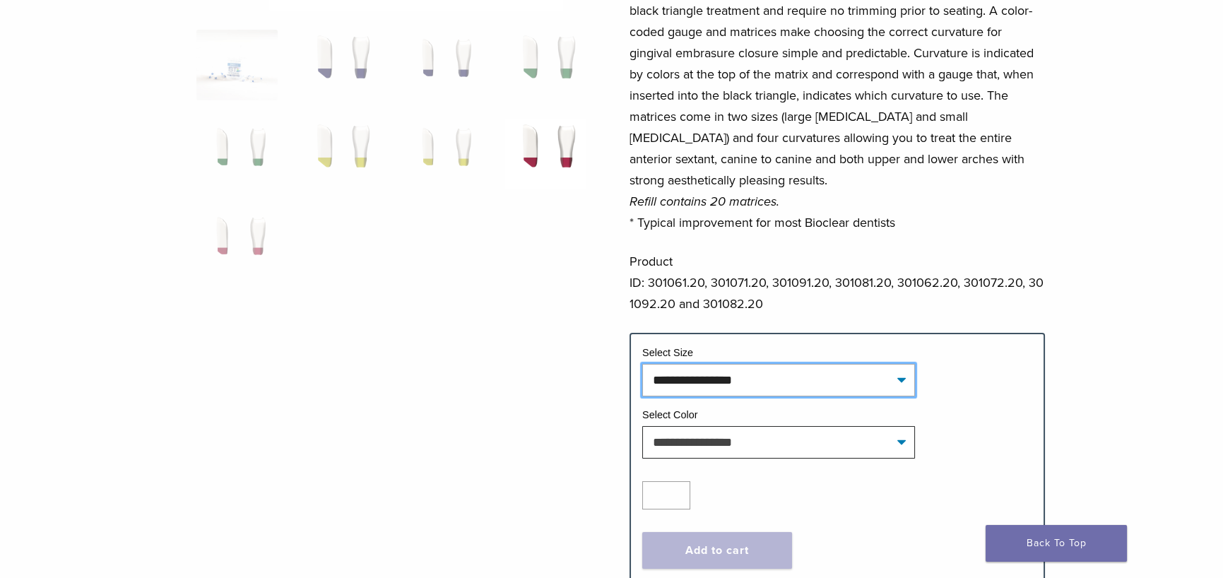
click at [915, 396] on select "**********" at bounding box center [778, 380] width 273 height 32
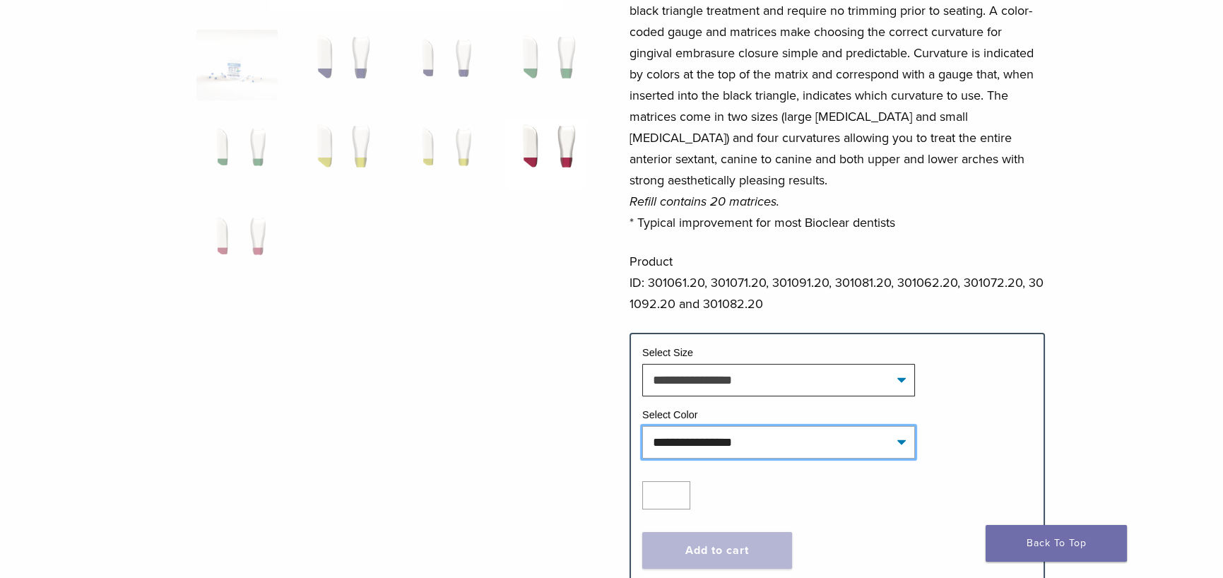
click at [915, 458] on select "**********" at bounding box center [778, 442] width 273 height 32
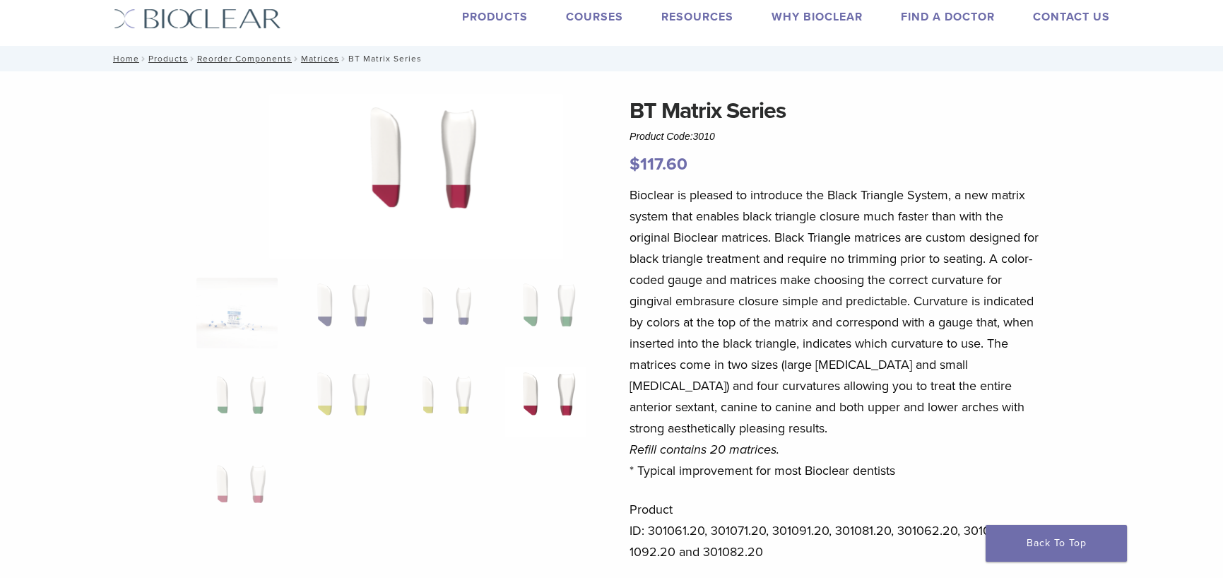
scroll to position [0, 0]
